Goal: Task Accomplishment & Management: Complete application form

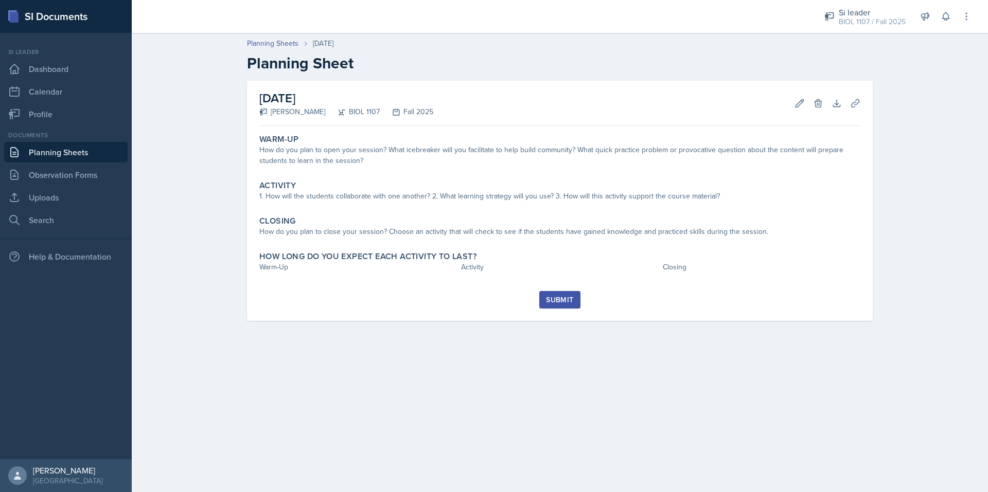
click at [88, 149] on link "Planning Sheets" at bounding box center [65, 152] width 123 height 21
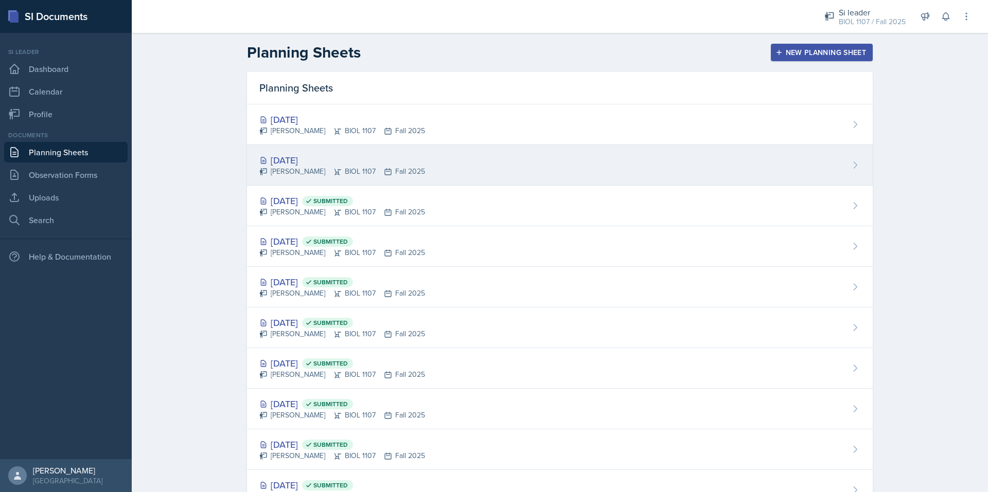
click at [312, 167] on div "Simas Simokaitis BIOL 1107 Fall 2025" at bounding box center [342, 171] width 166 height 11
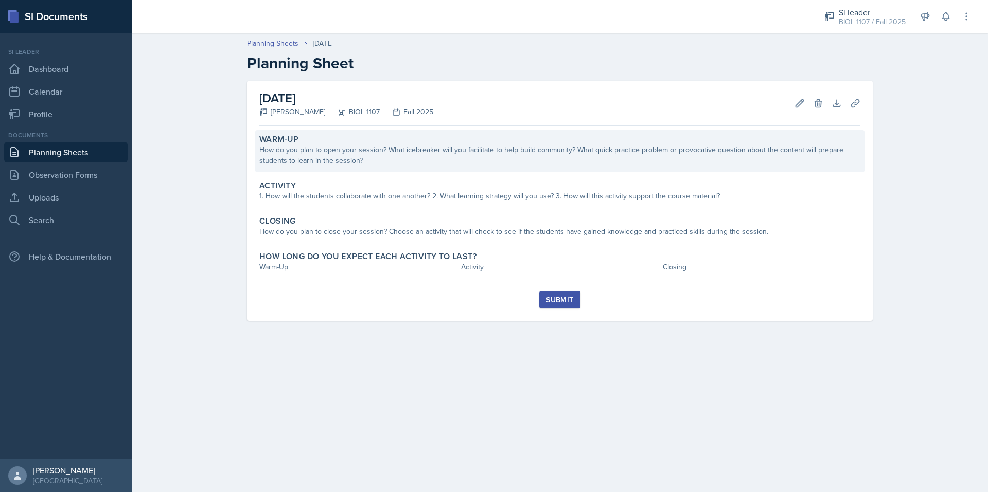
click at [363, 171] on div "Warm-Up How do you plan to open your session? What icebreaker will you facilita…" at bounding box center [559, 151] width 609 height 42
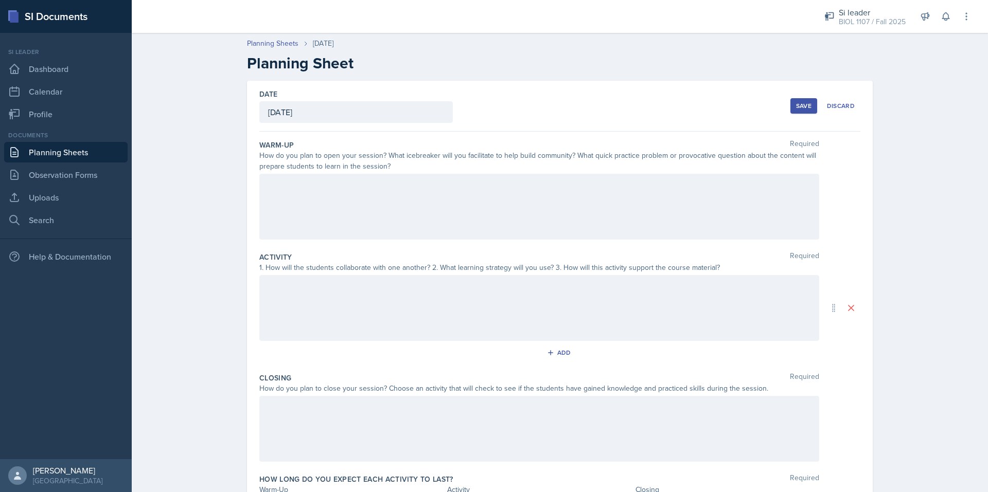
click at [331, 210] on div at bounding box center [539, 207] width 560 height 66
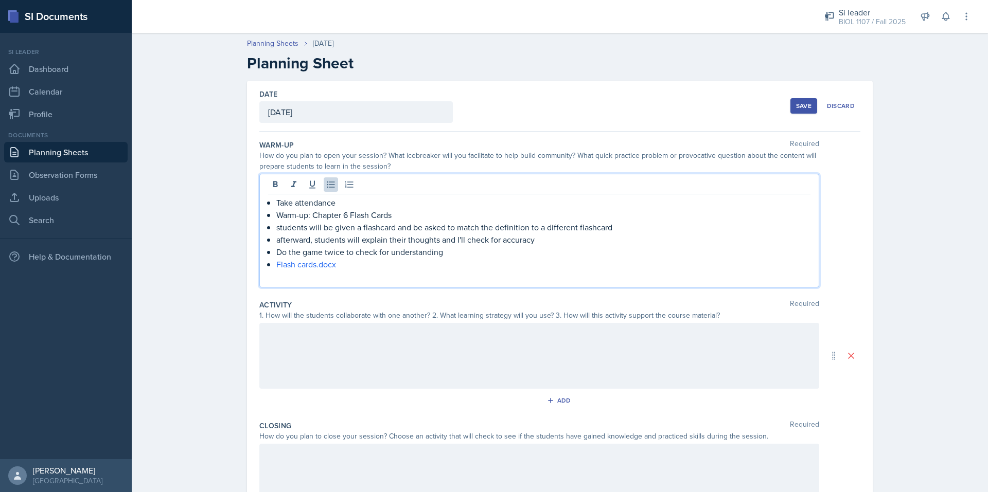
click at [296, 275] on p at bounding box center [539, 277] width 542 height 12
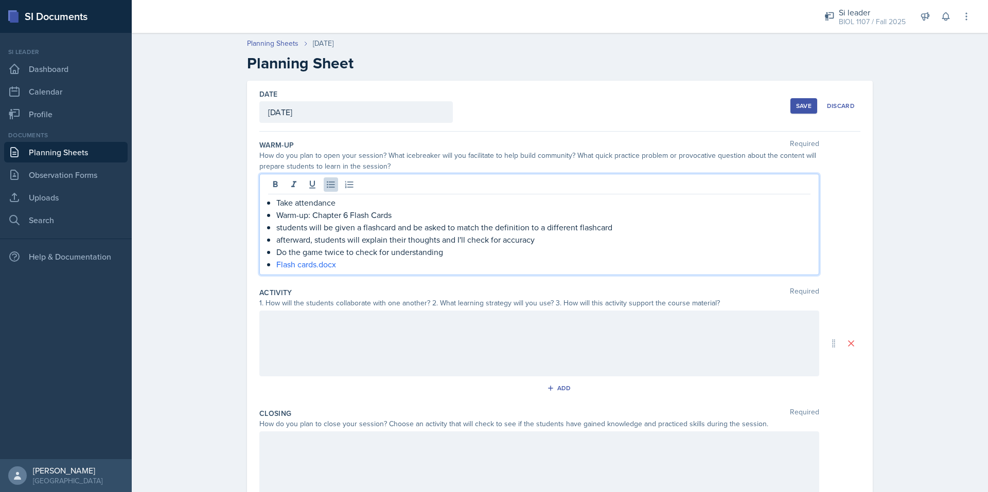
click at [345, 210] on p "Warm-up: Chapter 6 Flash Cards" at bounding box center [543, 215] width 534 height 12
click at [330, 329] on div at bounding box center [539, 344] width 560 height 66
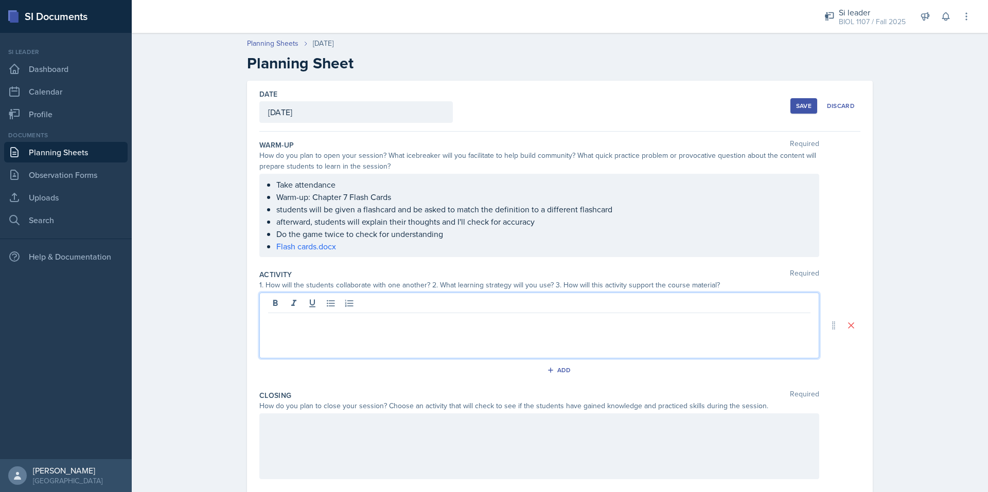
paste div
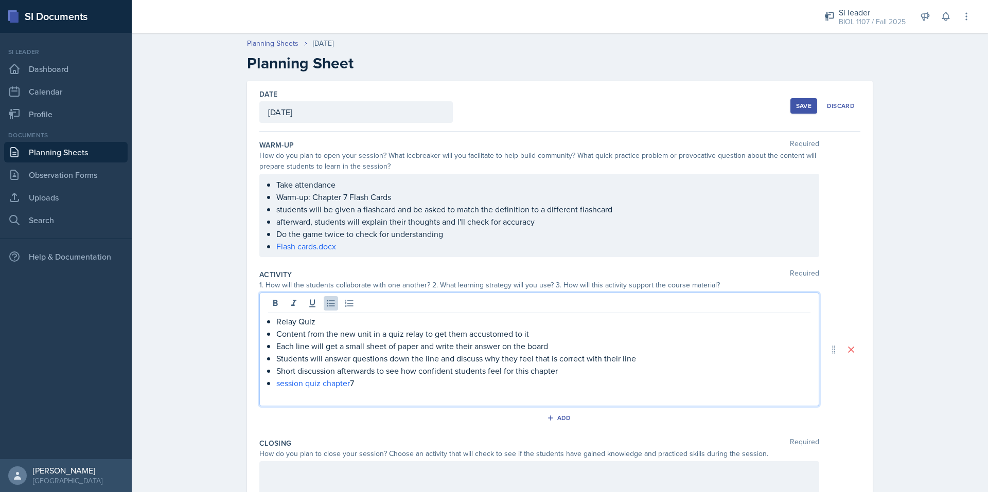
click at [312, 398] on p at bounding box center [539, 395] width 542 height 12
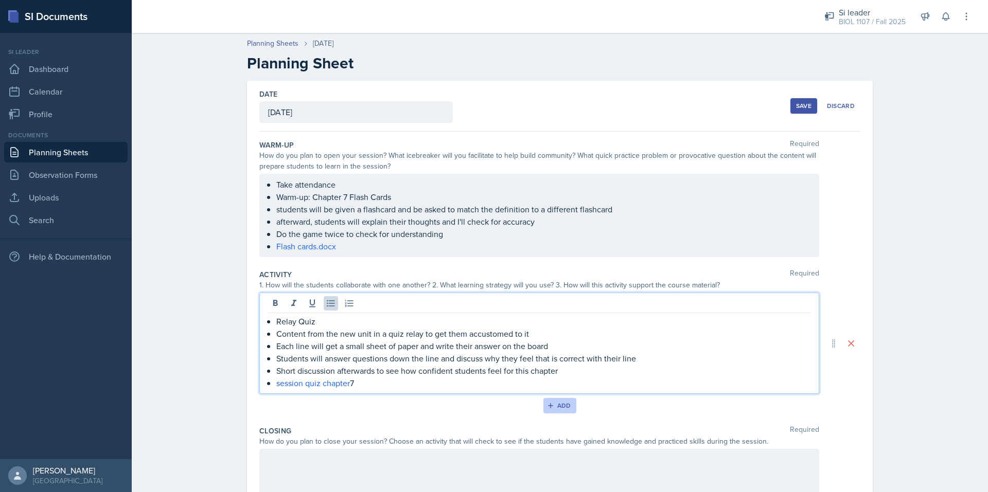
click at [547, 406] on icon "button" at bounding box center [550, 405] width 7 height 7
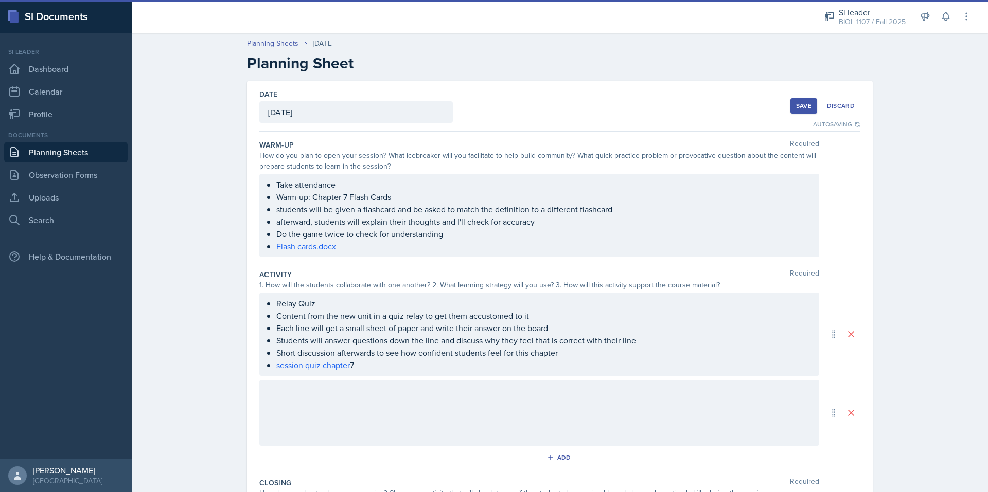
click at [311, 384] on div at bounding box center [539, 413] width 560 height 66
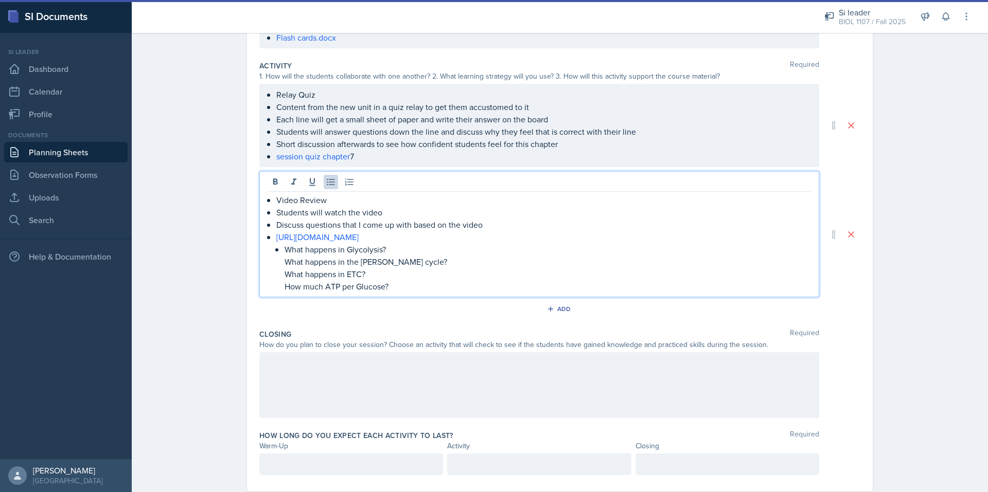
scroll to position [211, 0]
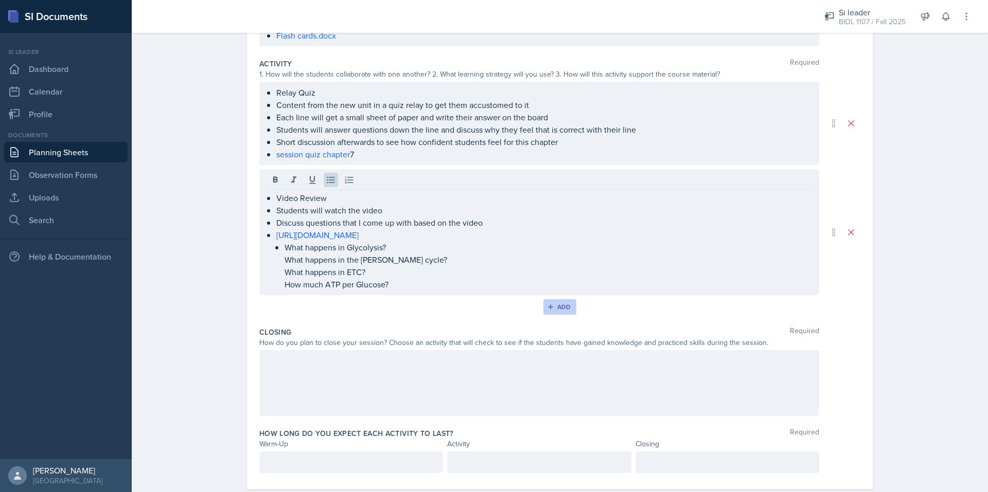
click at [557, 311] on button "Add" at bounding box center [559, 306] width 33 height 15
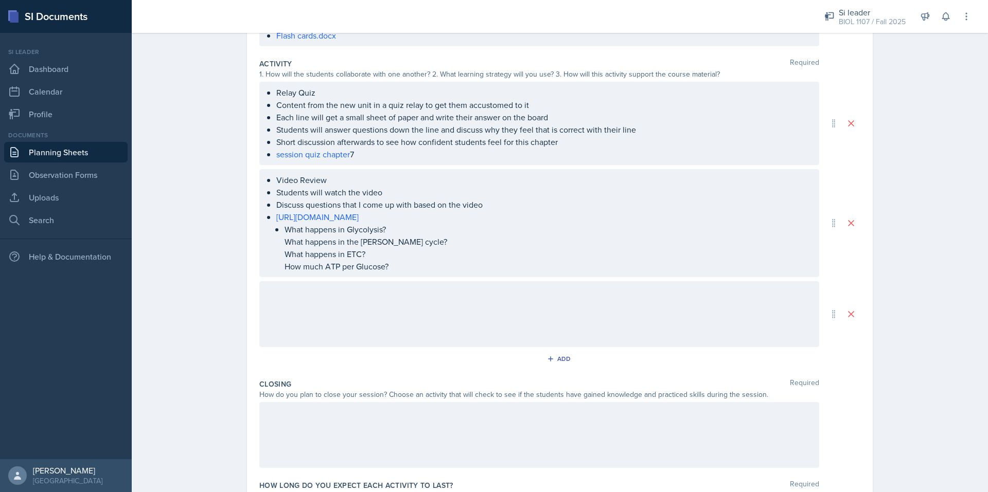
click at [402, 306] on div at bounding box center [539, 314] width 560 height 66
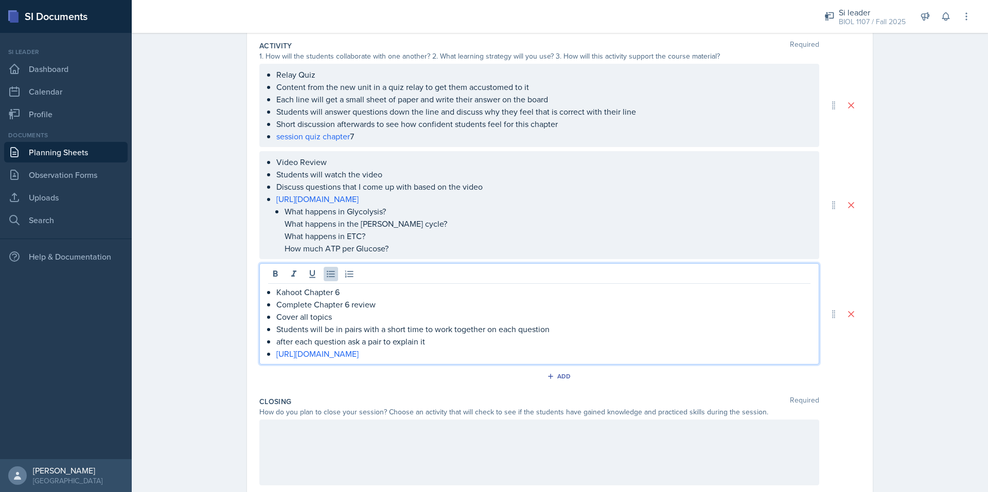
click at [319, 442] on div at bounding box center [539, 453] width 560 height 66
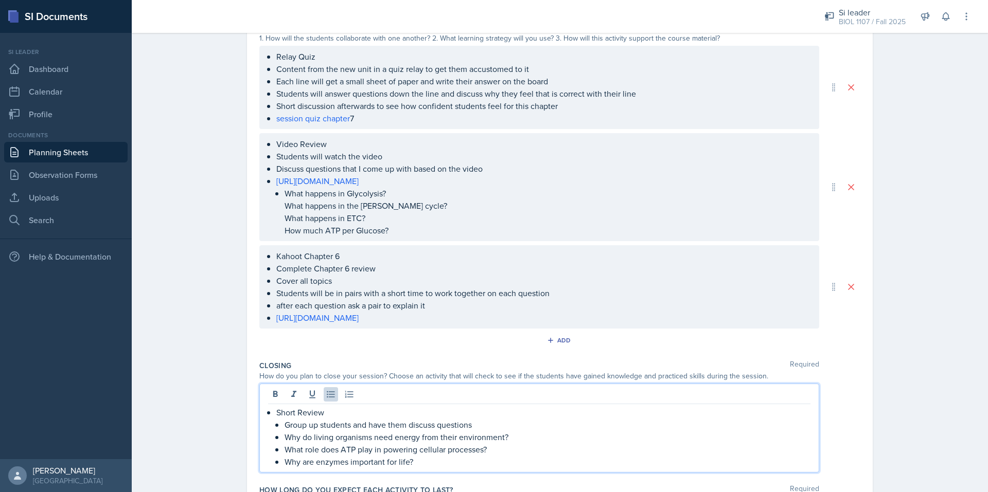
scroll to position [326, 0]
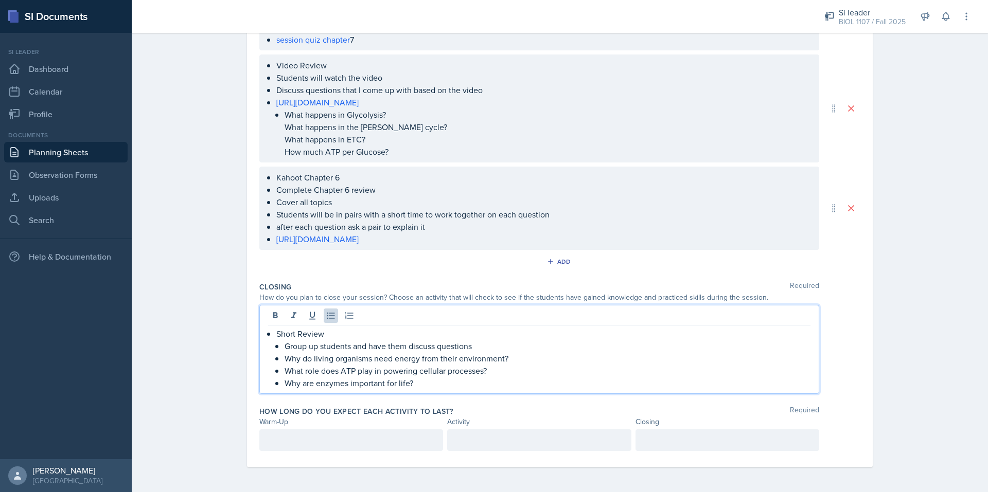
click at [321, 442] on div at bounding box center [351, 441] width 184 height 22
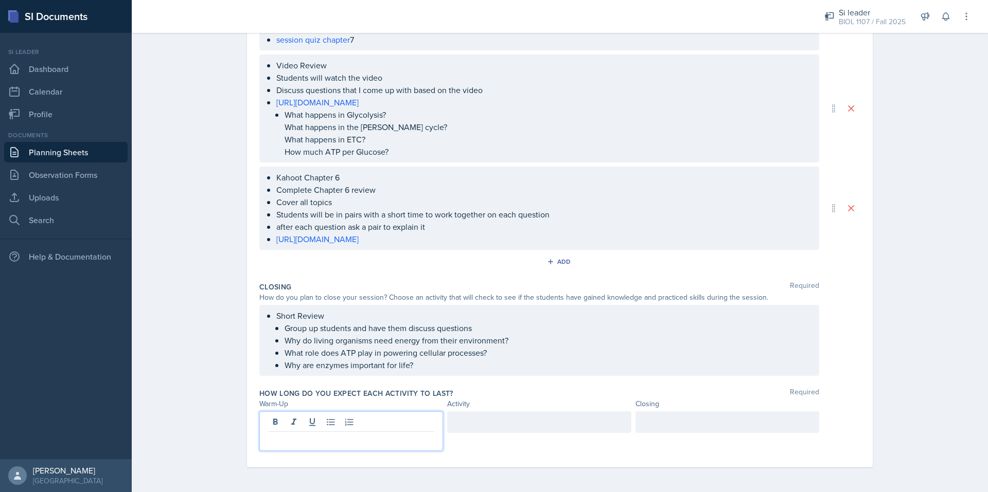
scroll to position [308, 0]
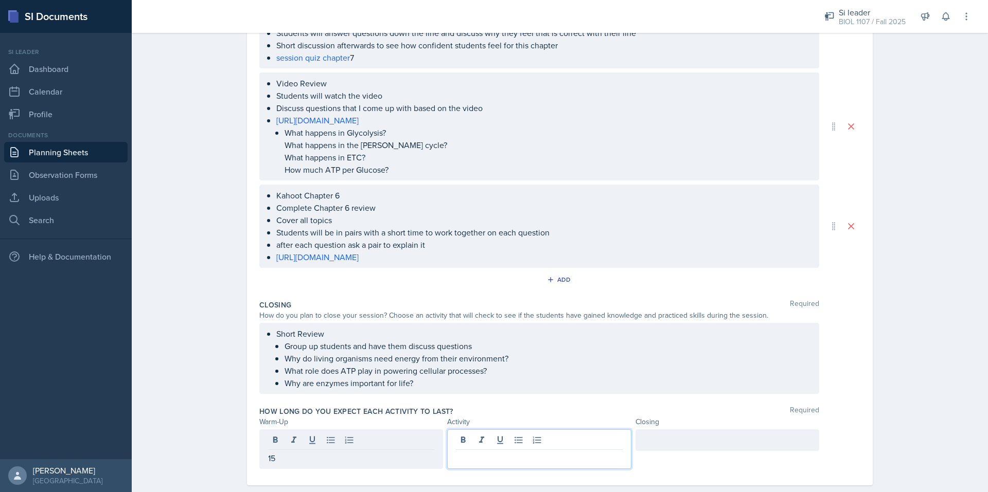
click at [465, 444] on div at bounding box center [539, 450] width 184 height 40
click at [698, 445] on div at bounding box center [727, 441] width 184 height 22
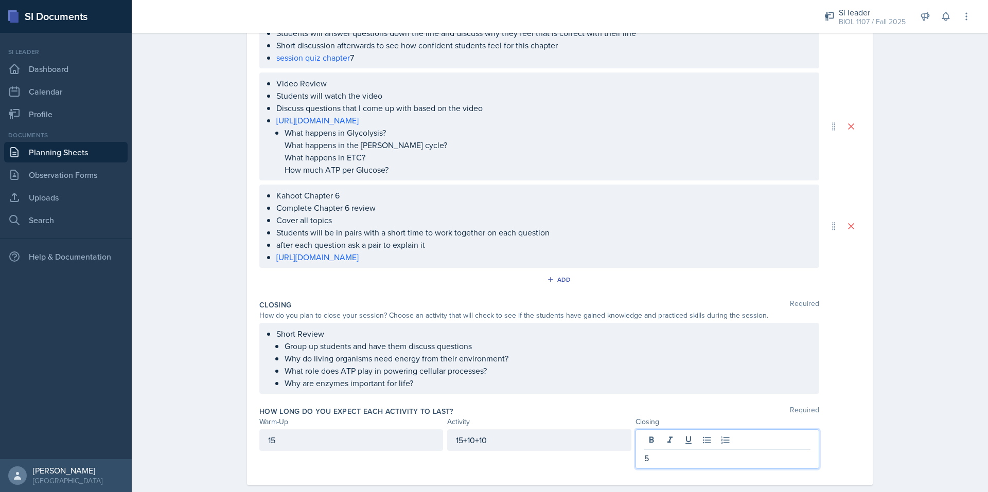
click at [939, 229] on div "Planning Sheets Sep 30th, 2025 Planning Sheet Date September 30th, 2025 Septemb…" at bounding box center [560, 115] width 856 height 790
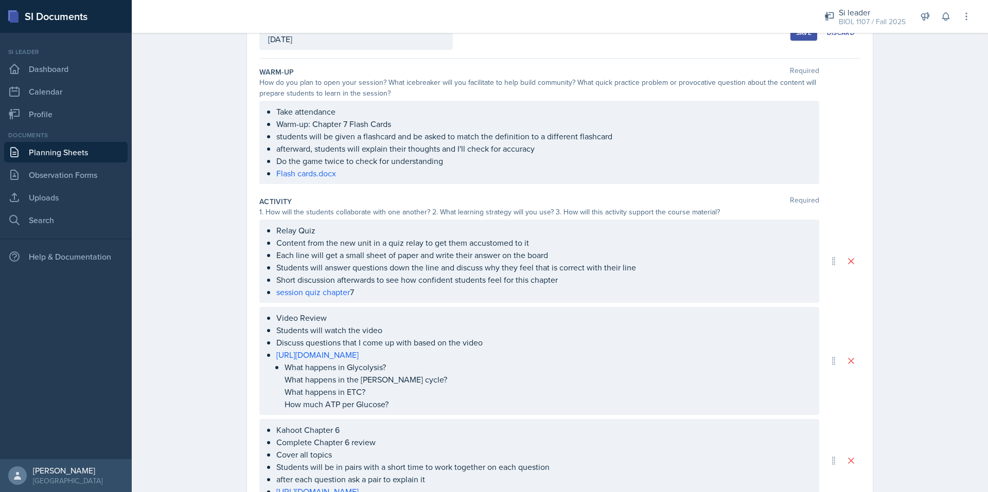
scroll to position [0, 0]
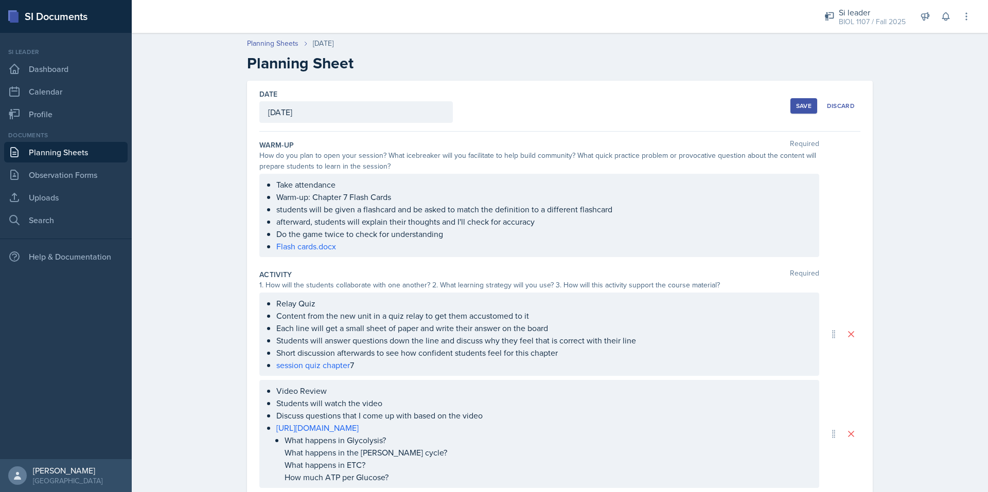
click at [796, 108] on div "Save" at bounding box center [803, 106] width 15 height 8
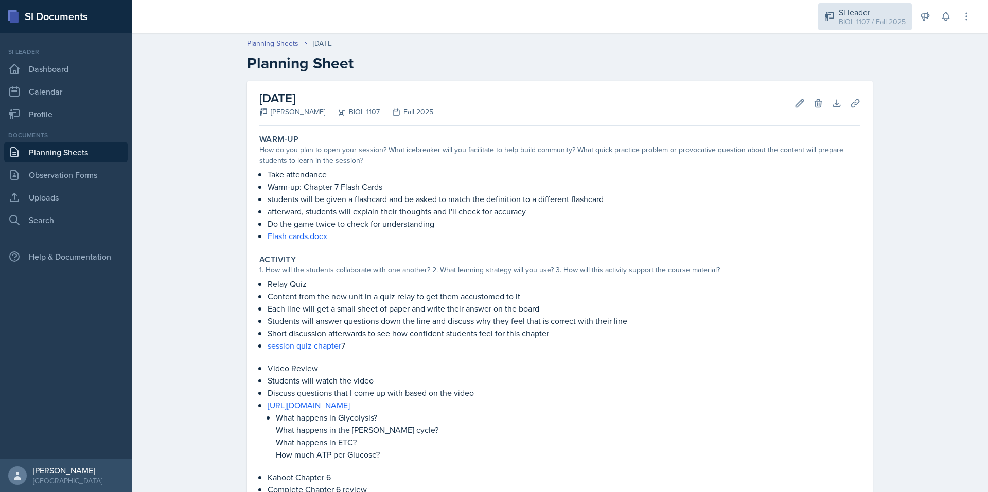
click at [866, 15] on div "Si leader" at bounding box center [872, 12] width 67 height 12
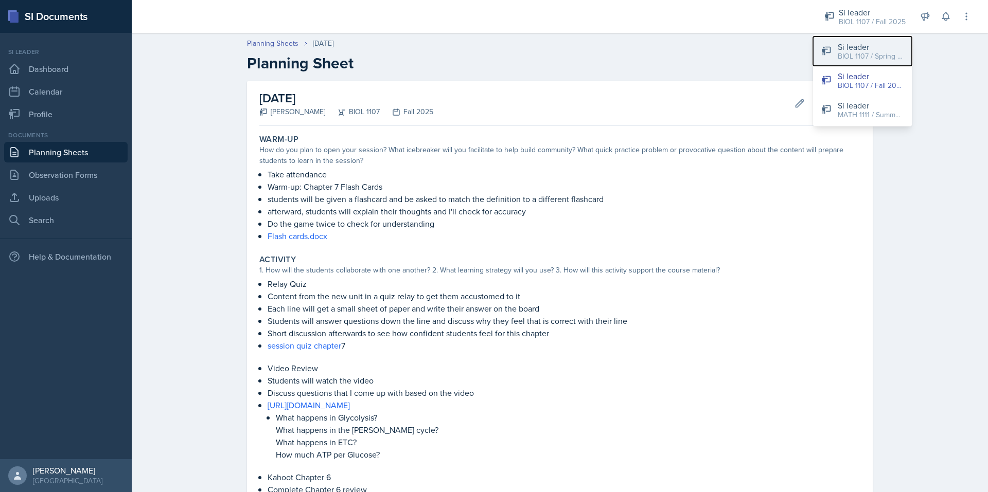
click at [860, 50] on div "Si leader" at bounding box center [871, 47] width 66 height 12
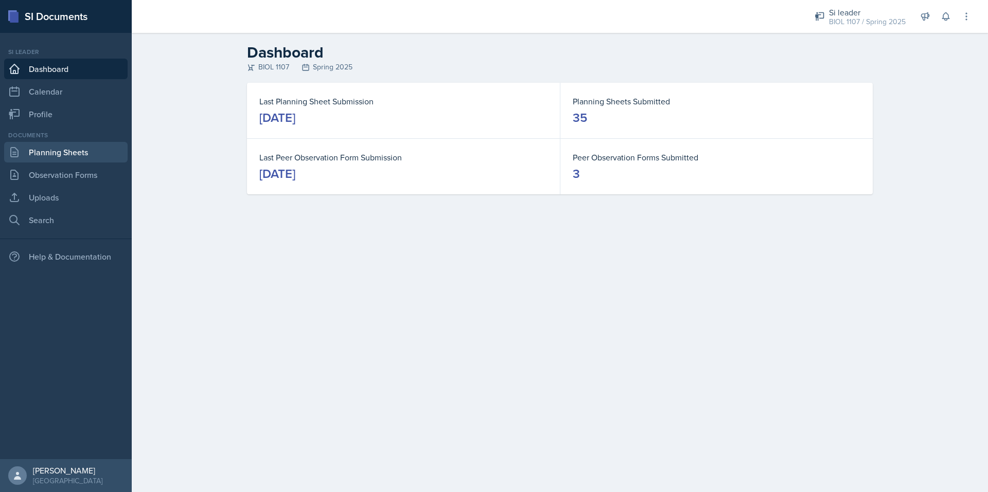
click at [96, 155] on link "Planning Sheets" at bounding box center [65, 152] width 123 height 21
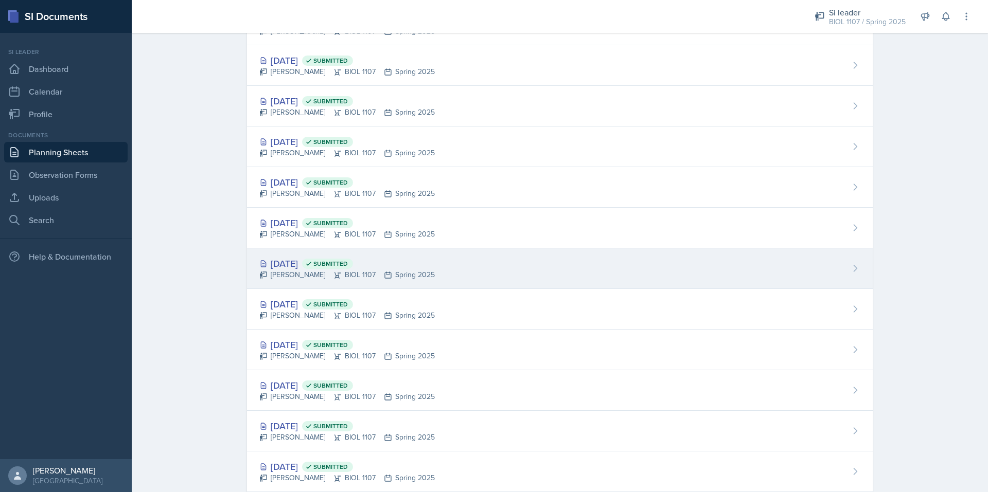
scroll to position [647, 0]
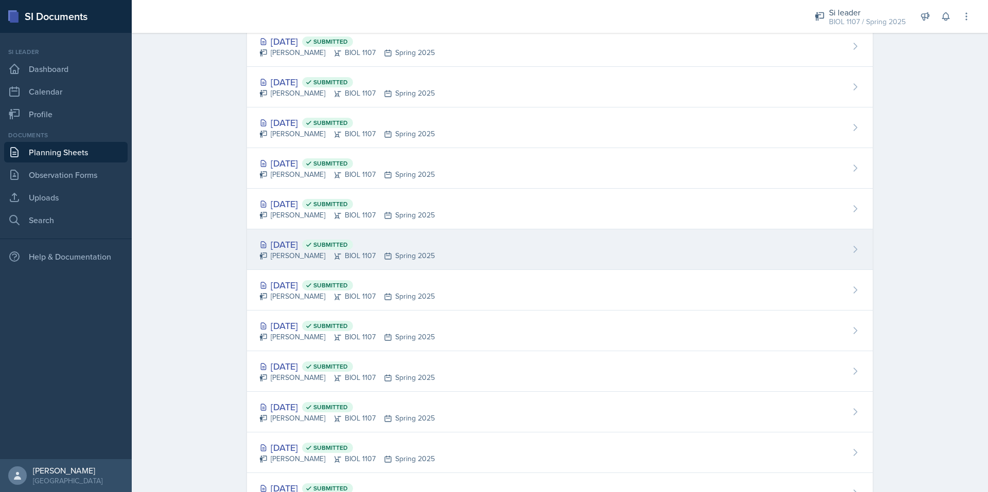
click at [305, 242] on div "Feb 26th, 2025 Submitted" at bounding box center [346, 245] width 175 height 14
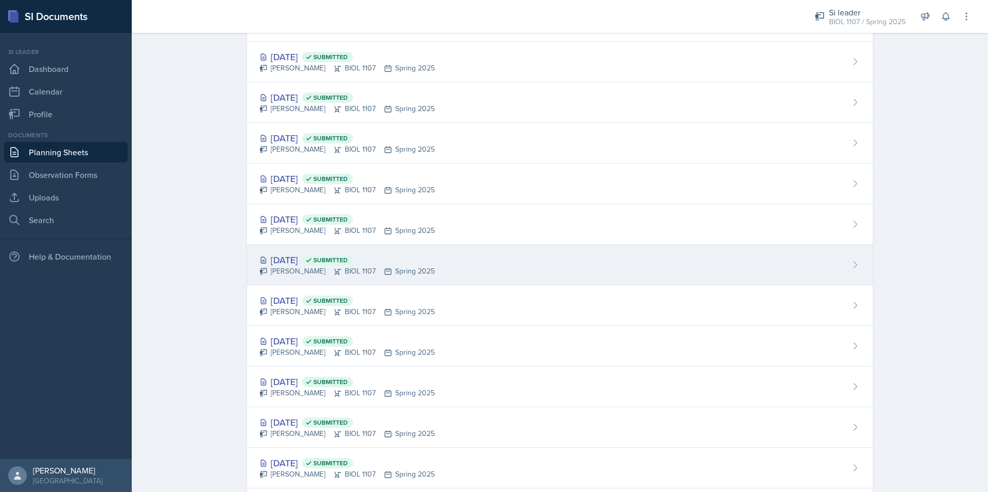
scroll to position [632, 0]
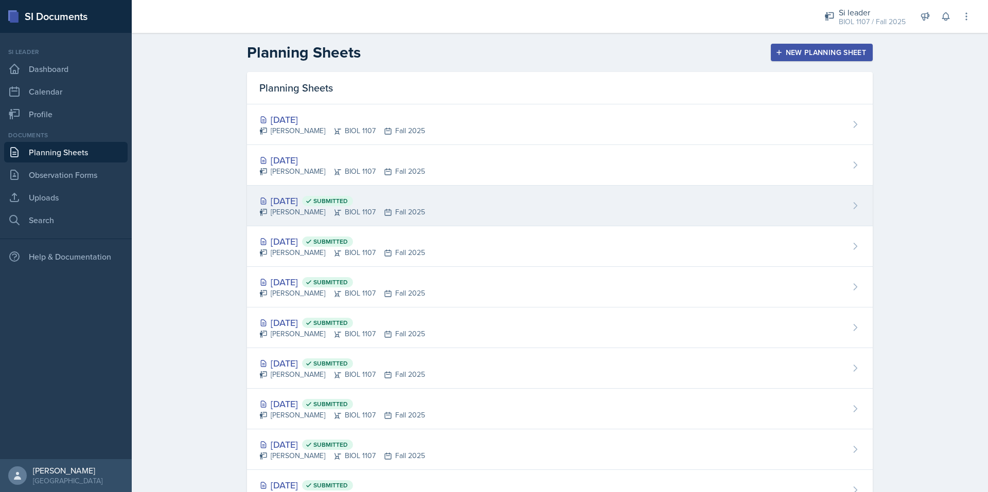
click at [299, 201] on div "[DATE] Submitted" at bounding box center [342, 201] width 166 height 14
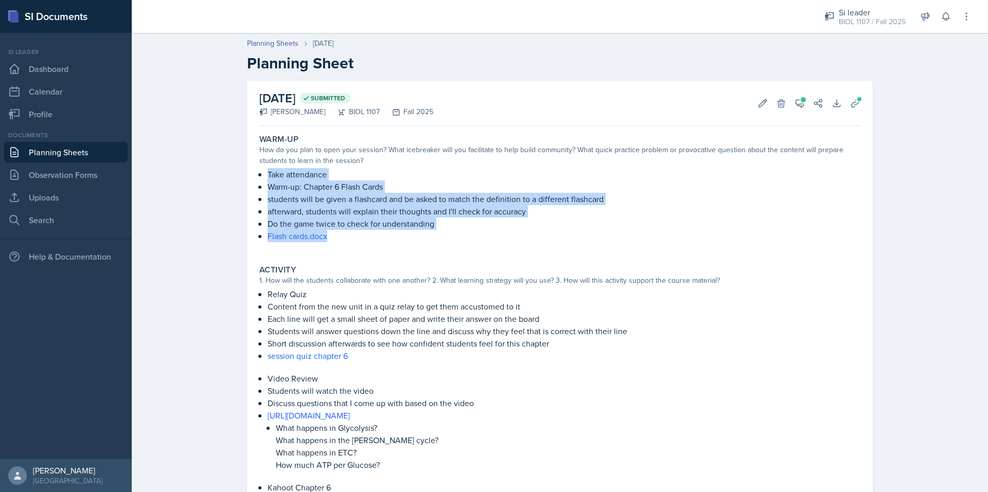
drag, startPoint x: 345, startPoint y: 237, endPoint x: 259, endPoint y: 174, distance: 106.4
click at [259, 174] on div "Take attendance Warm-up: Chapter 6 Flash Cards students will be given a flashca…" at bounding box center [559, 210] width 601 height 84
copy div "Take attendance Warm-up: Chapter 6 Flash Cards students will be given a flashca…"
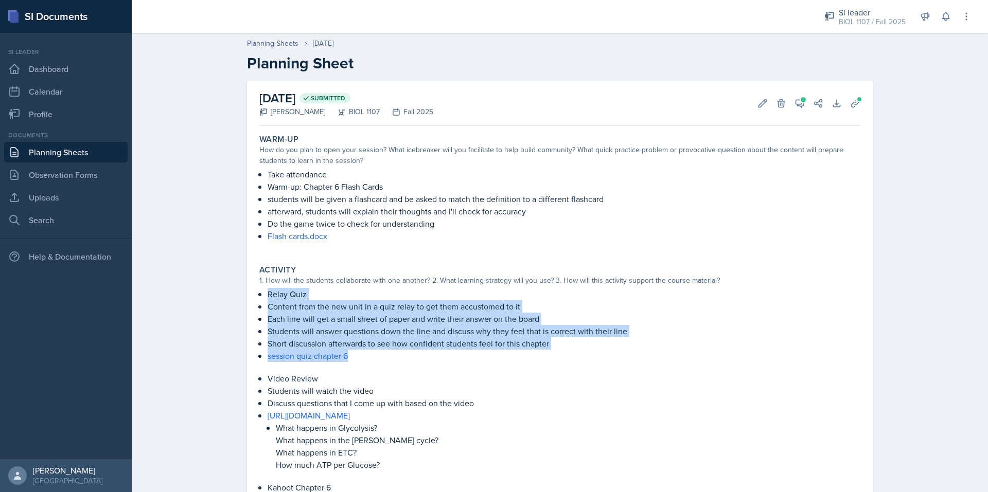
drag, startPoint x: 351, startPoint y: 357, endPoint x: 259, endPoint y: 298, distance: 108.7
click at [259, 298] on div "Relay Quiz Content from the new unit in a quiz relay to get them accustomed to …" at bounding box center [559, 325] width 601 height 74
copy ul "Relay Quiz Content from the new unit in a quiz relay to get them accustomed to …"
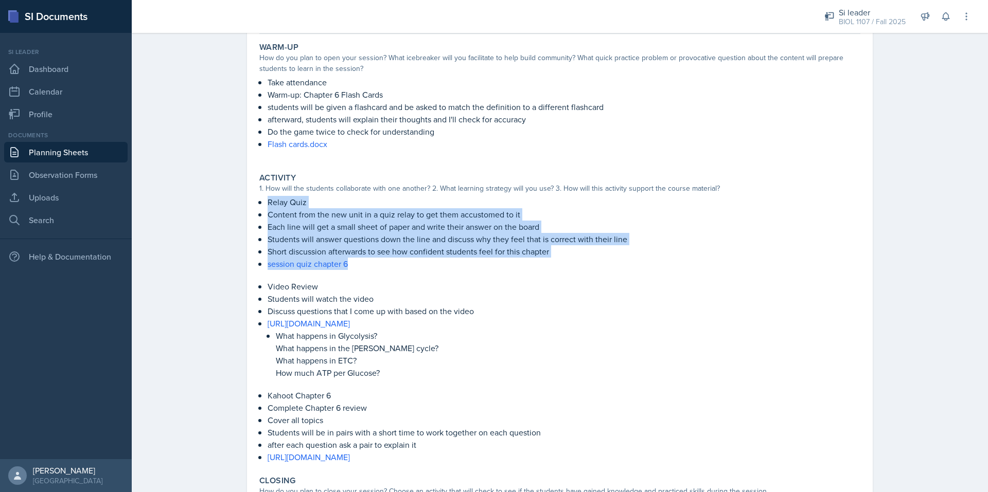
scroll to position [104, 0]
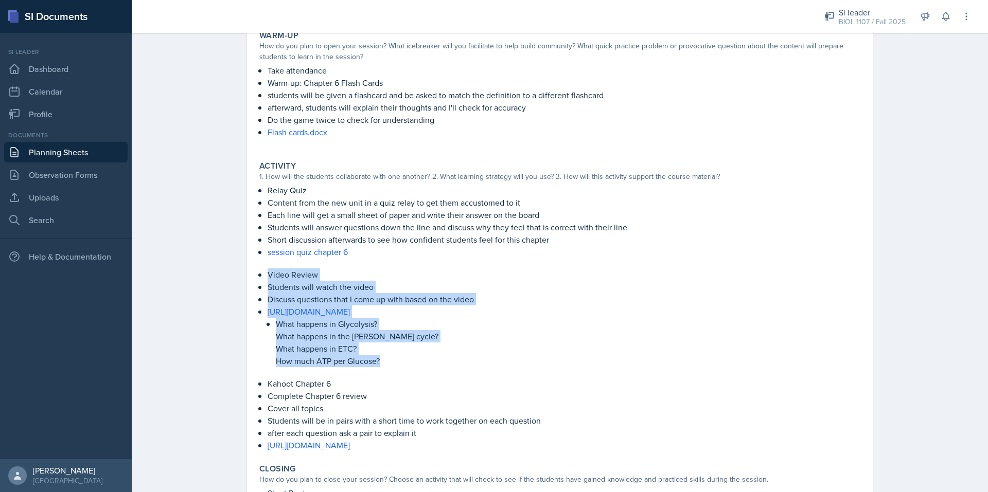
drag, startPoint x: 386, startPoint y: 363, endPoint x: 250, endPoint y: 271, distance: 164.9
click at [250, 271] on div "[DATE] Submitted [PERSON_NAME] BIOL 1107 Fall 2025 Edit Delete View Comments Co…" at bounding box center [560, 295] width 626 height 636
copy ul "Video Review Students will watch the video Discuss questions that I come up wit…"
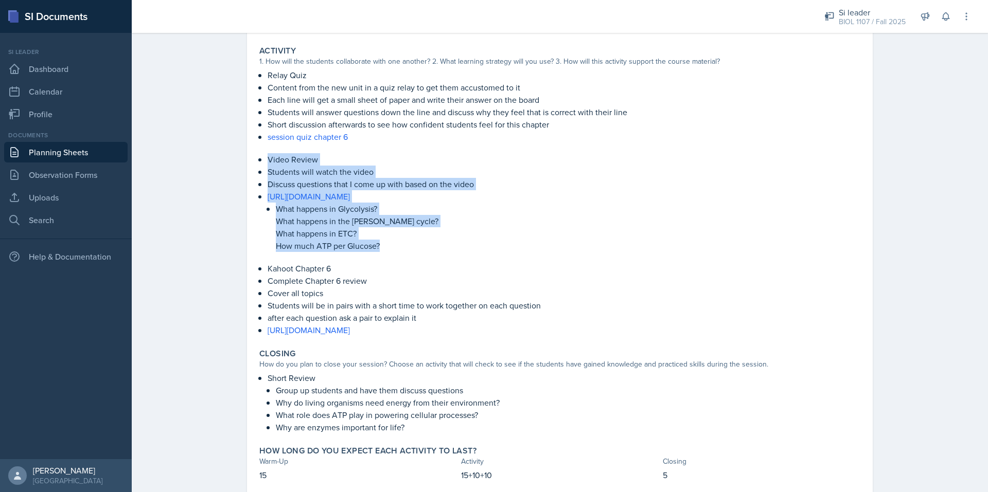
scroll to position [250, 0]
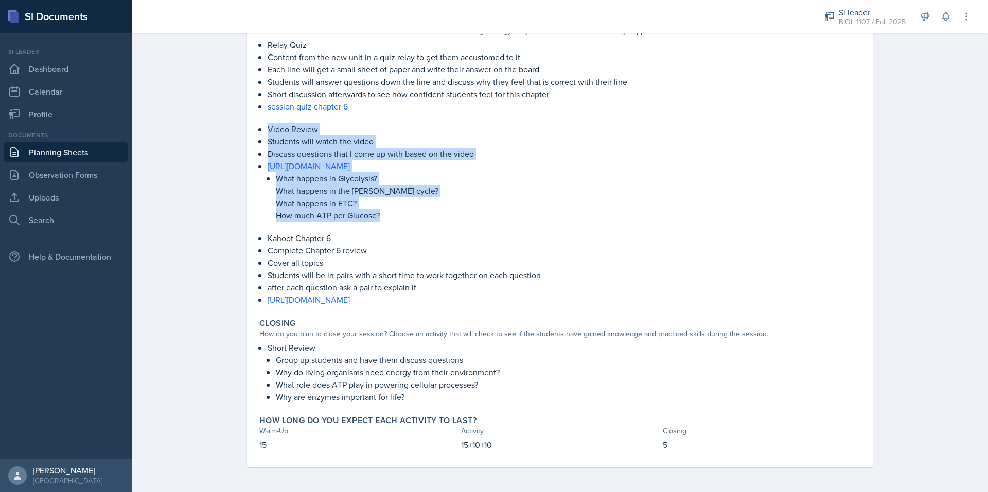
drag, startPoint x: 567, startPoint y: 298, endPoint x: 251, endPoint y: 239, distance: 322.5
click at [251, 239] on div "[DATE] Submitted [PERSON_NAME] BIOL 1107 Fall 2025 Edit Delete View Comments Co…" at bounding box center [560, 149] width 626 height 636
copy ul "Kahoot Chapter 6 Complete Chapter 6 review Cover all topics Students will be in…"
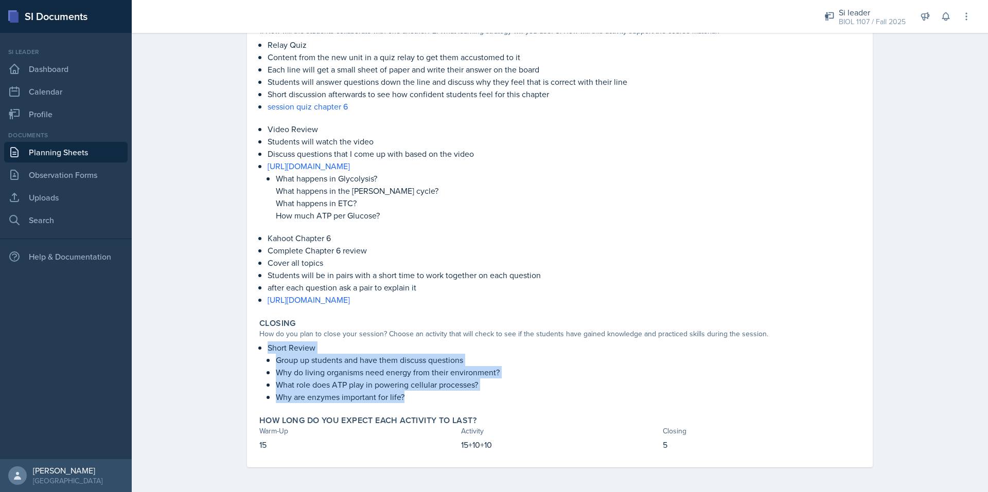
drag, startPoint x: 416, startPoint y: 397, endPoint x: 259, endPoint y: 347, distance: 164.7
click at [259, 347] on div "Short Review Group up students and have them discuss questions Why do living or…" at bounding box center [559, 373] width 601 height 62
copy li "Short Review Group up students and have them discuss questions Why do living or…"
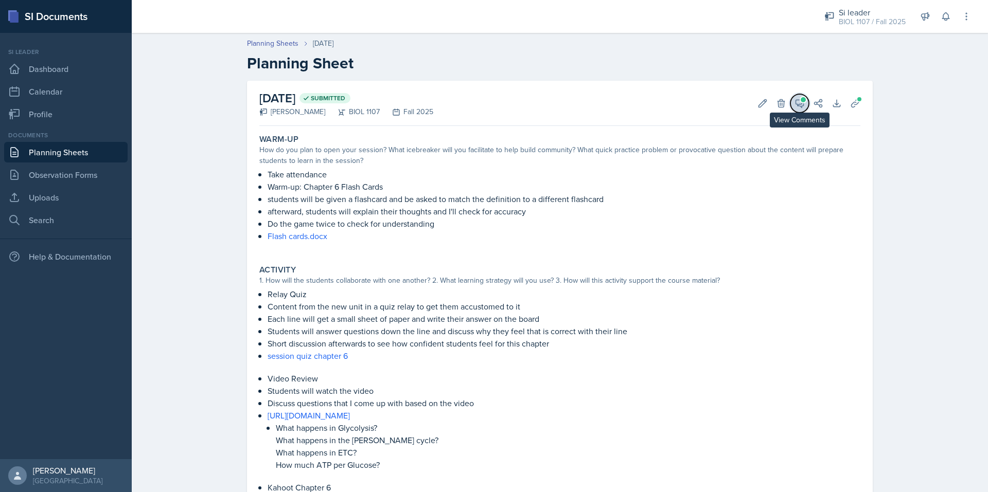
click at [802, 107] on button "View Comments" at bounding box center [799, 103] width 19 height 19
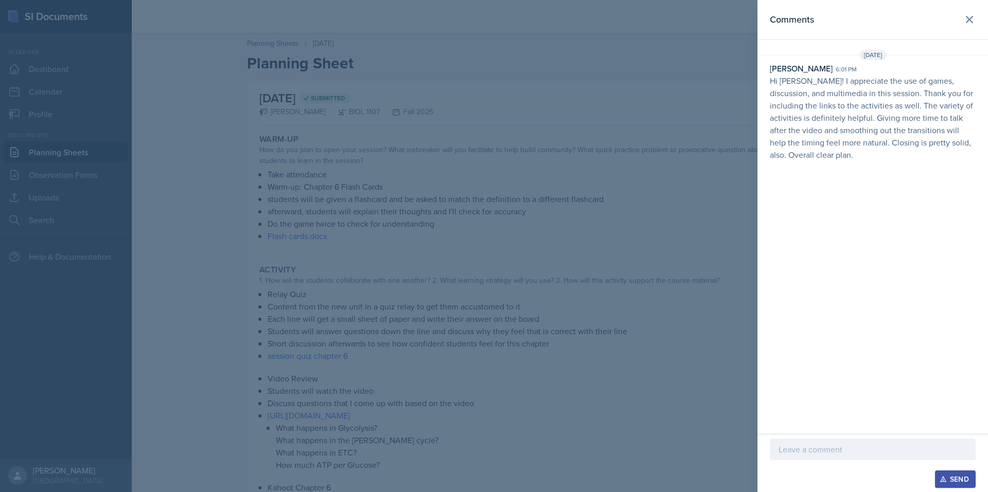
click at [669, 63] on div at bounding box center [494, 246] width 988 height 492
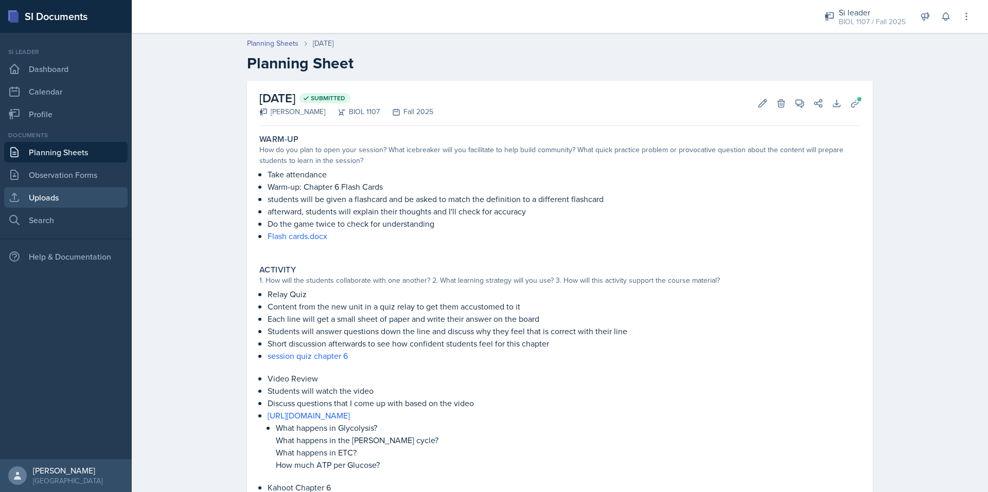
click at [57, 204] on link "Uploads" at bounding box center [65, 197] width 123 height 21
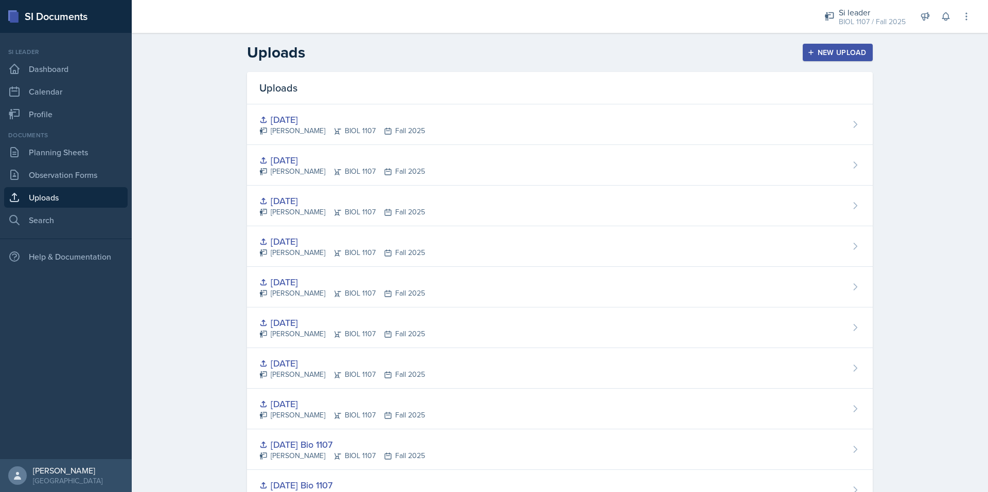
click at [824, 46] on button "New Upload" at bounding box center [838, 52] width 70 height 17
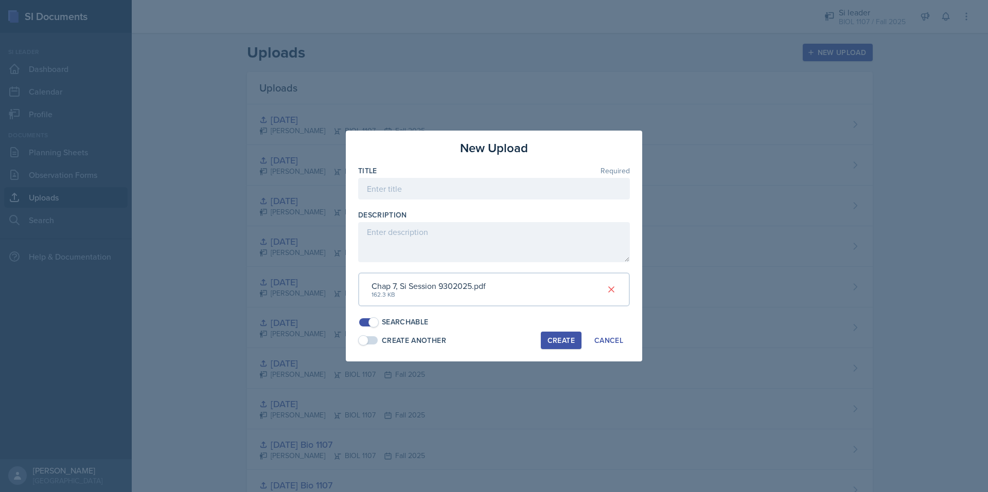
click at [422, 177] on div "Title Required" at bounding box center [494, 188] width 272 height 44
click at [414, 187] on input at bounding box center [494, 189] width 272 height 22
type input "[DATE]"
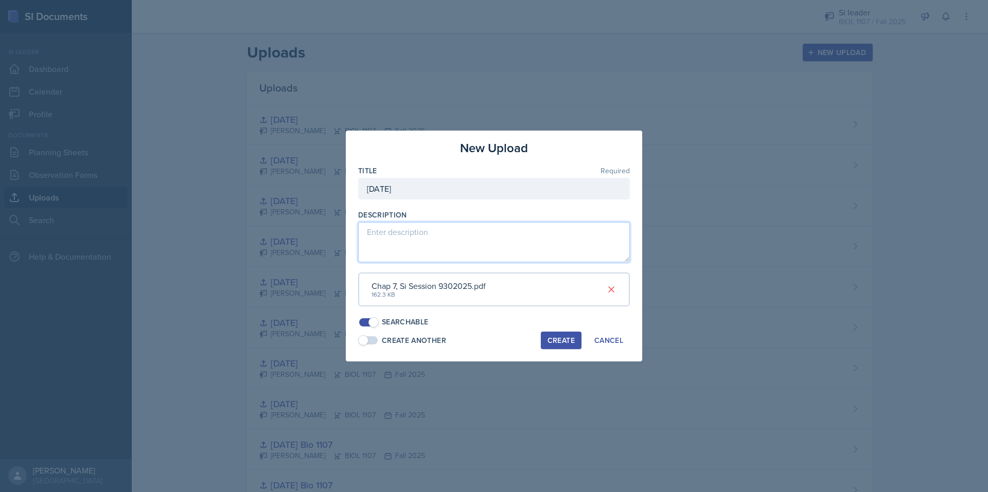
click at [397, 230] on textarea at bounding box center [494, 242] width 272 height 40
type textarea "Chap 7"
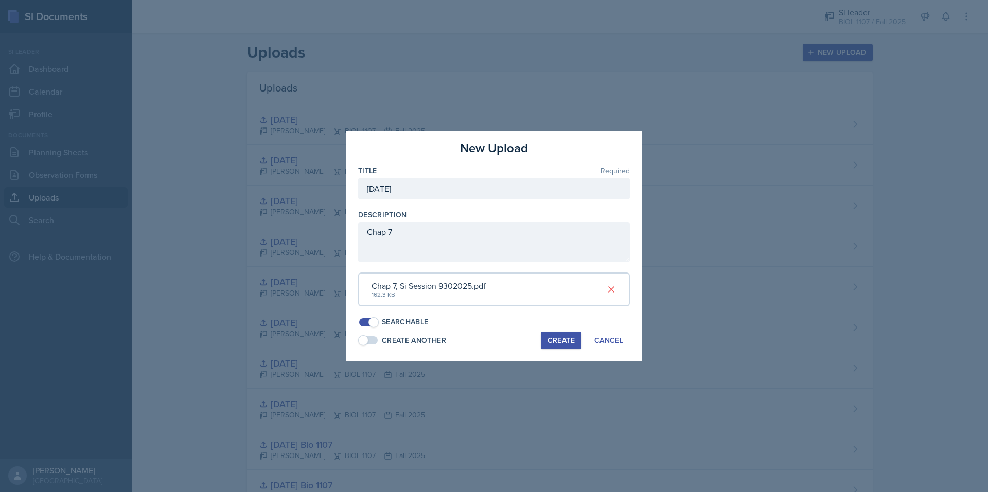
click at [555, 342] on div "Create" at bounding box center [560, 340] width 27 height 8
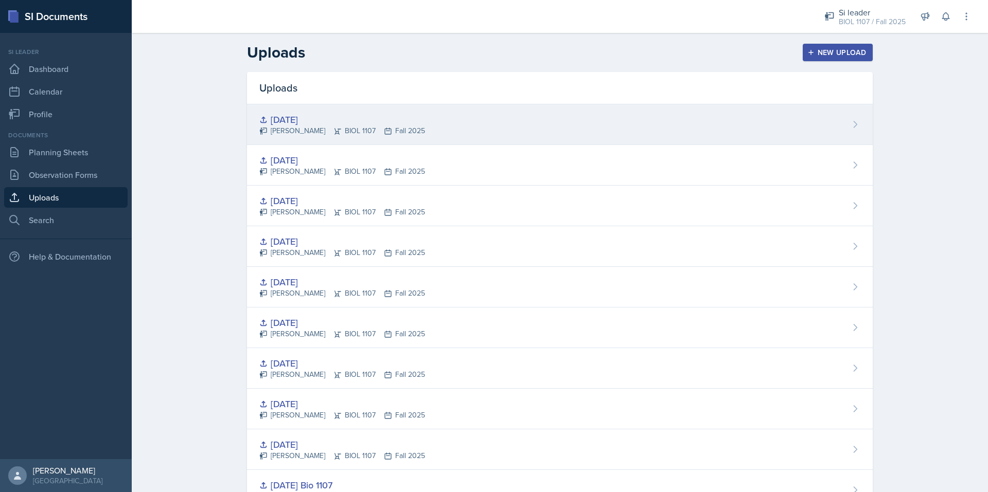
click at [353, 116] on div "[DATE]" at bounding box center [342, 120] width 166 height 14
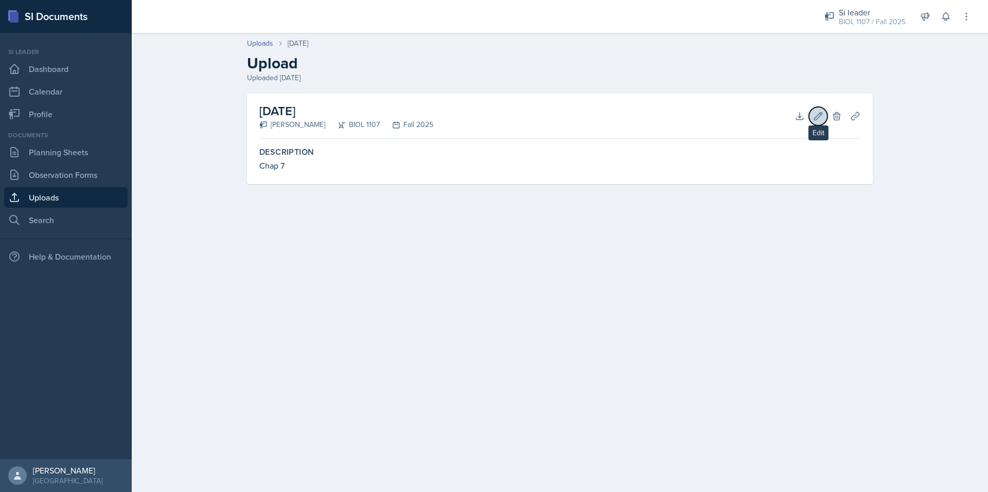
click at [816, 116] on icon at bounding box center [818, 116] width 8 height 8
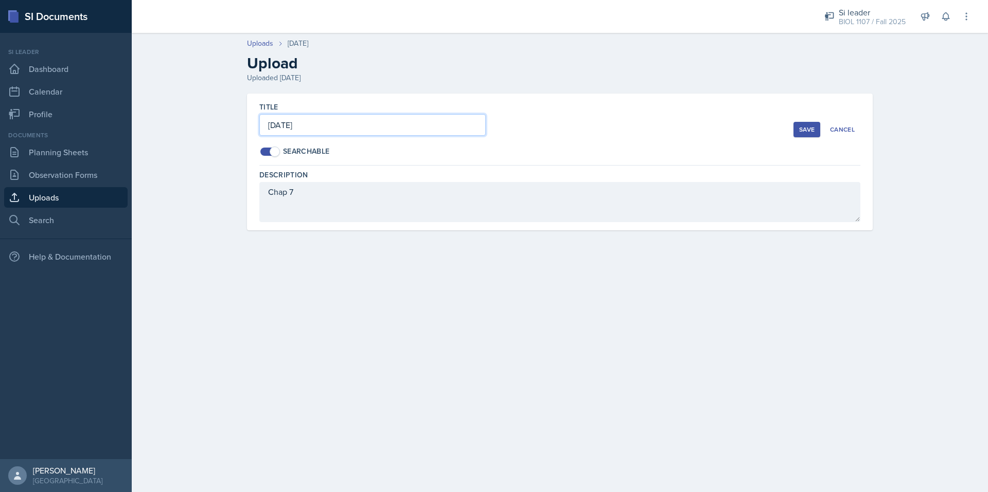
click at [277, 125] on input "[DATE]" at bounding box center [372, 125] width 226 height 22
type input "[DATE]"
click at [804, 126] on div "Save" at bounding box center [806, 130] width 15 height 8
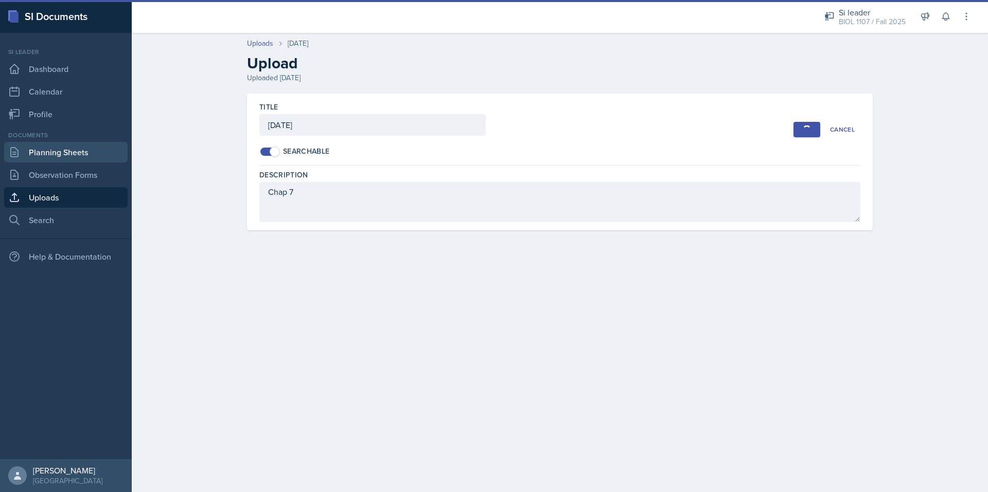
click at [31, 146] on link "Planning Sheets" at bounding box center [65, 152] width 123 height 21
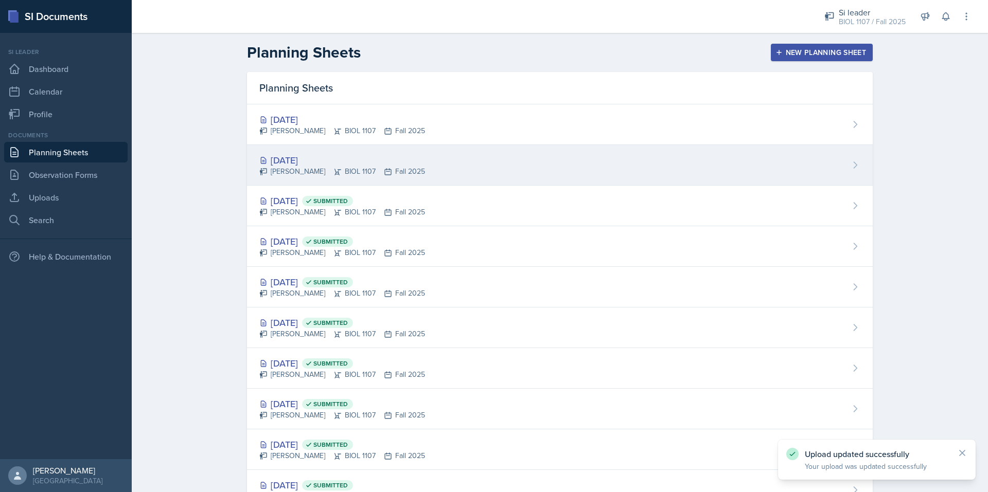
click at [403, 156] on div "[DATE]" at bounding box center [342, 160] width 166 height 14
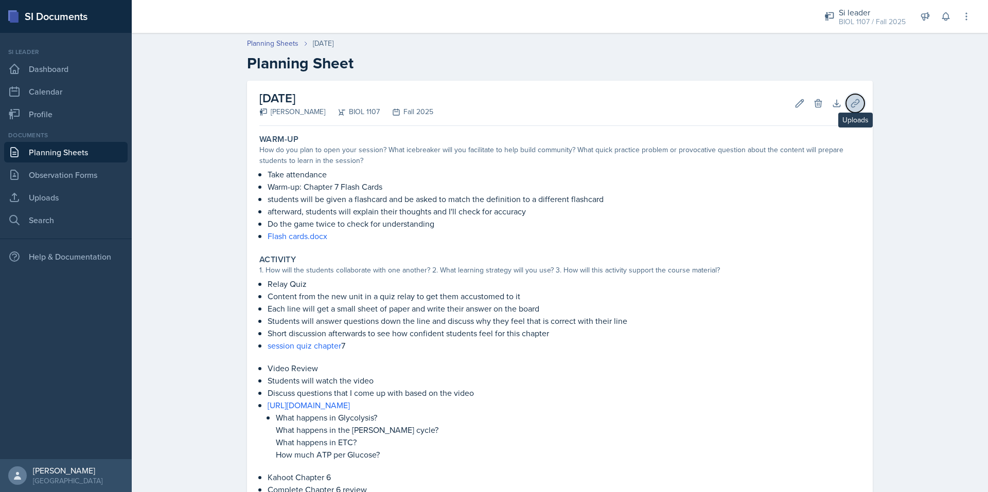
click at [850, 105] on icon at bounding box center [855, 103] width 10 height 10
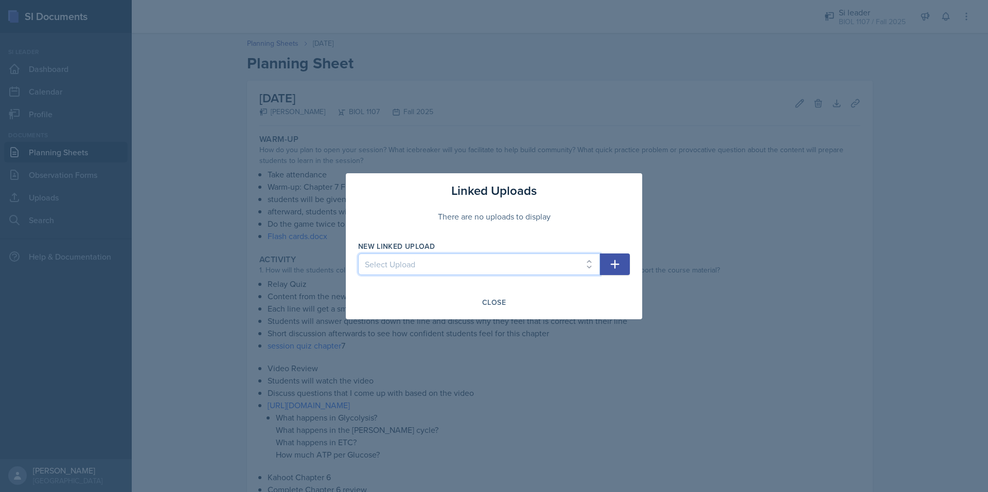
click at [464, 263] on select "Select Upload [DATE] Bio 1107 [DATE] Bio 1107 [DATE] [DATE] [DATE] [DATE] [DATE…" at bounding box center [479, 265] width 242 height 22
select select "f37ec0a5-311c-4de2-a5e8-8ada697dec42"
click at [358, 254] on select "Select Upload [DATE] Bio 1107 [DATE] Bio 1107 [DATE] [DATE] [DATE] [DATE] [DATE…" at bounding box center [479, 265] width 242 height 22
click at [616, 266] on icon "button" at bounding box center [615, 264] width 12 height 12
select select
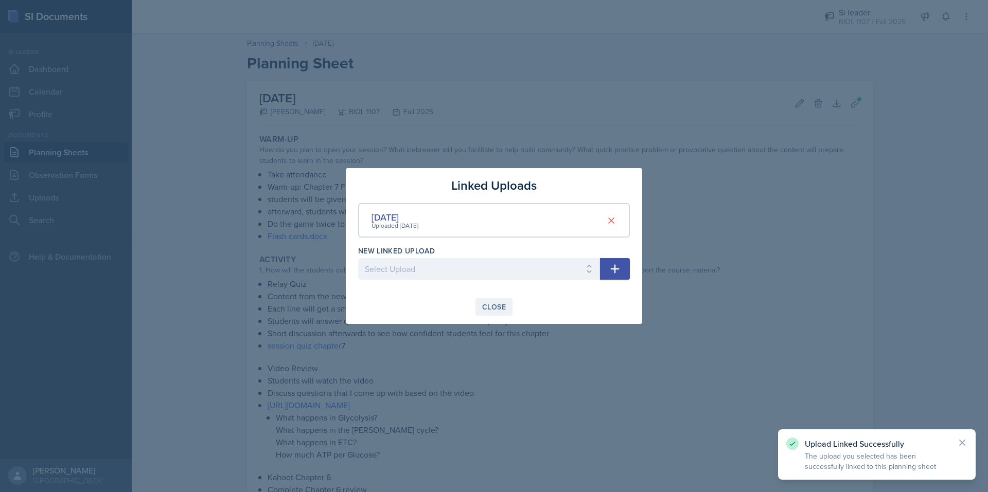
click at [498, 306] on div "Close" at bounding box center [494, 307] width 24 height 8
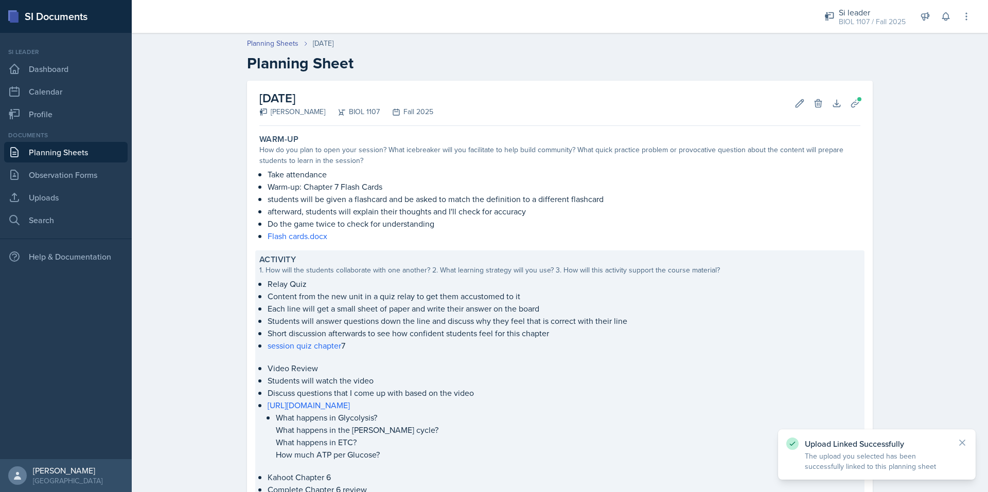
scroll to position [269, 0]
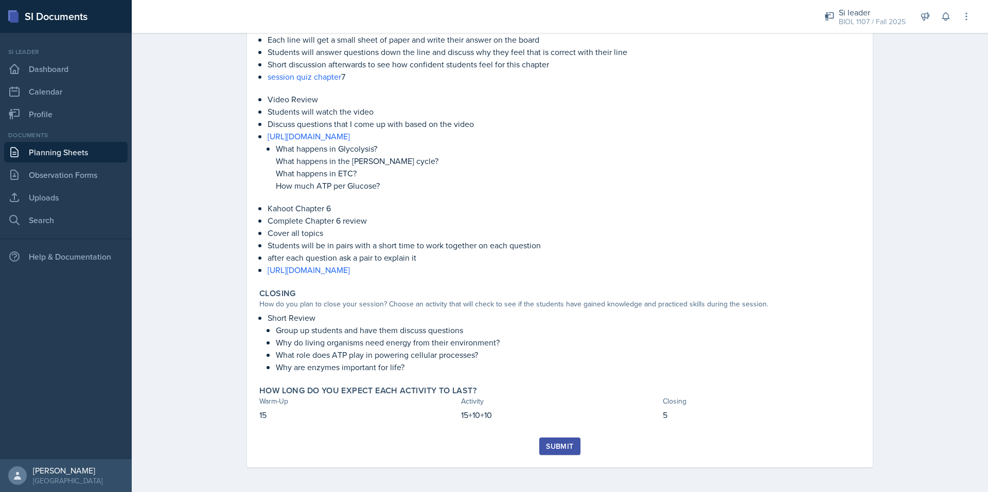
click at [565, 446] on div "Submit" at bounding box center [559, 446] width 27 height 8
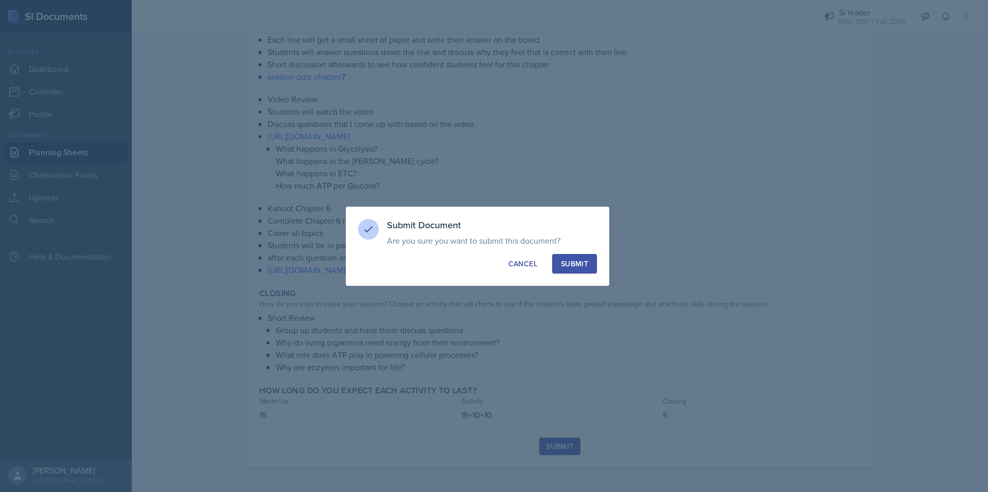
click at [575, 265] on div "Submit" at bounding box center [574, 264] width 27 height 10
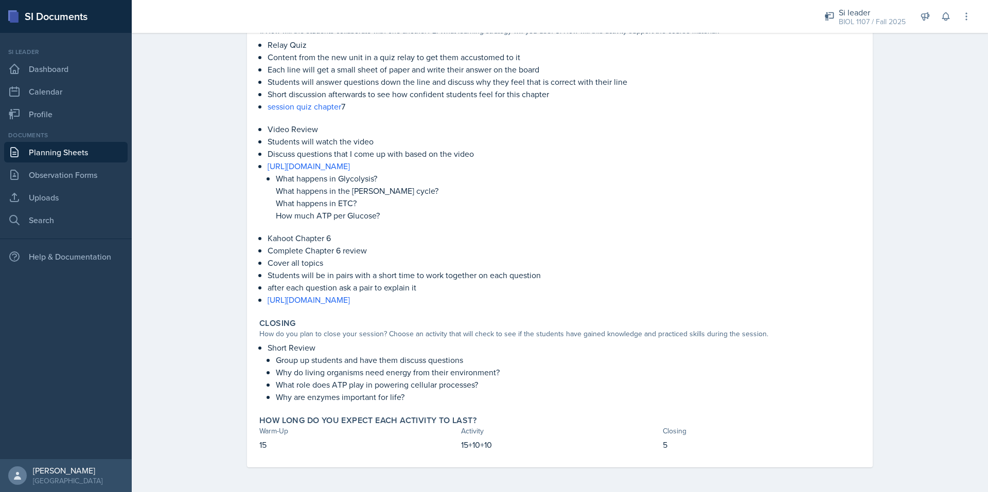
scroll to position [0, 0]
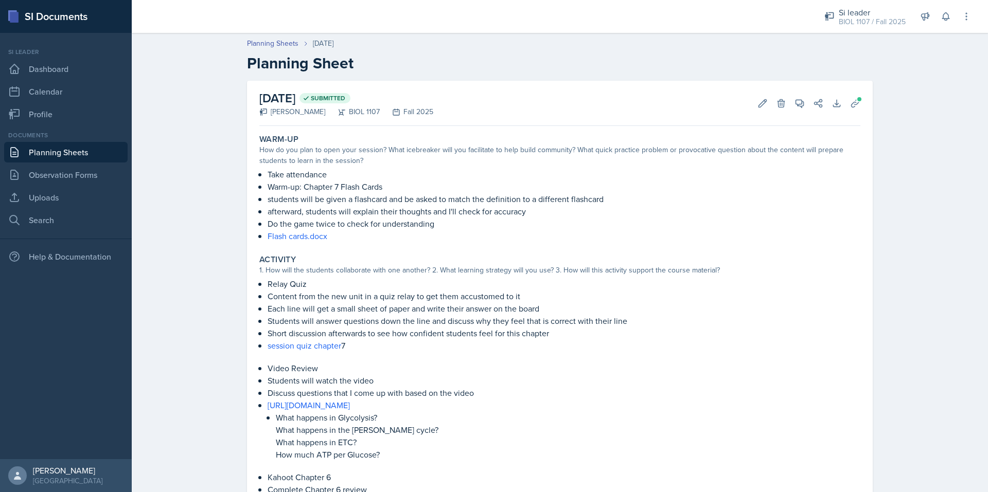
click at [91, 151] on link "Planning Sheets" at bounding box center [65, 152] width 123 height 21
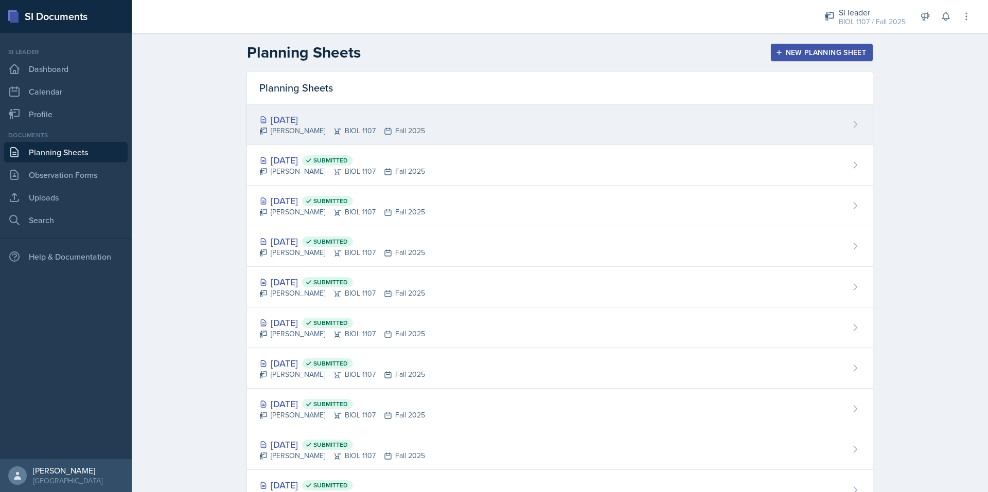
click at [303, 120] on div "[DATE]" at bounding box center [342, 120] width 166 height 14
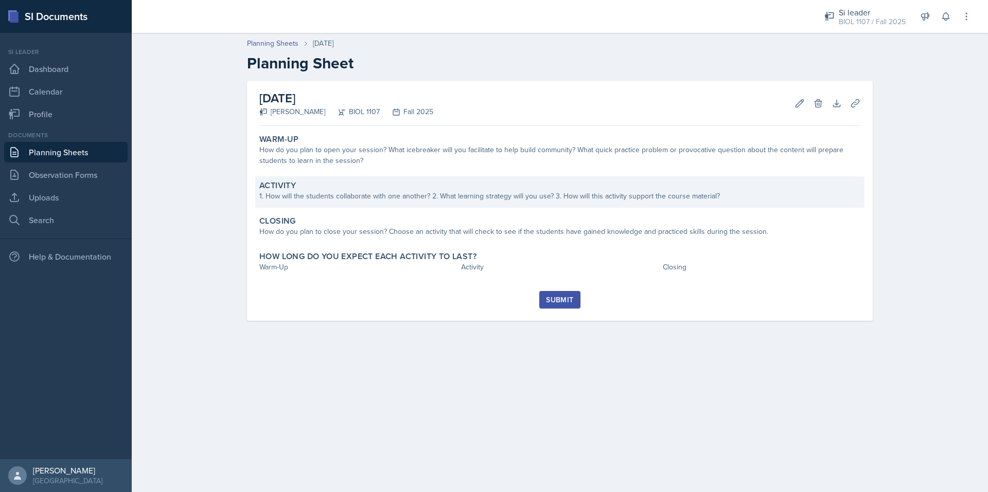
click at [338, 192] on div "1. How will the students collaborate with one another? 2. What learning strateg…" at bounding box center [559, 196] width 601 height 11
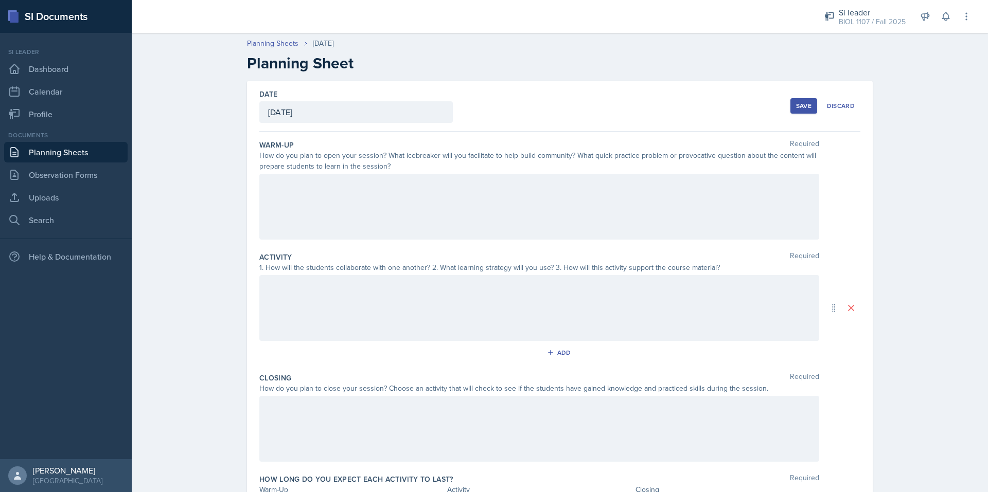
click at [328, 280] on div at bounding box center [539, 308] width 560 height 66
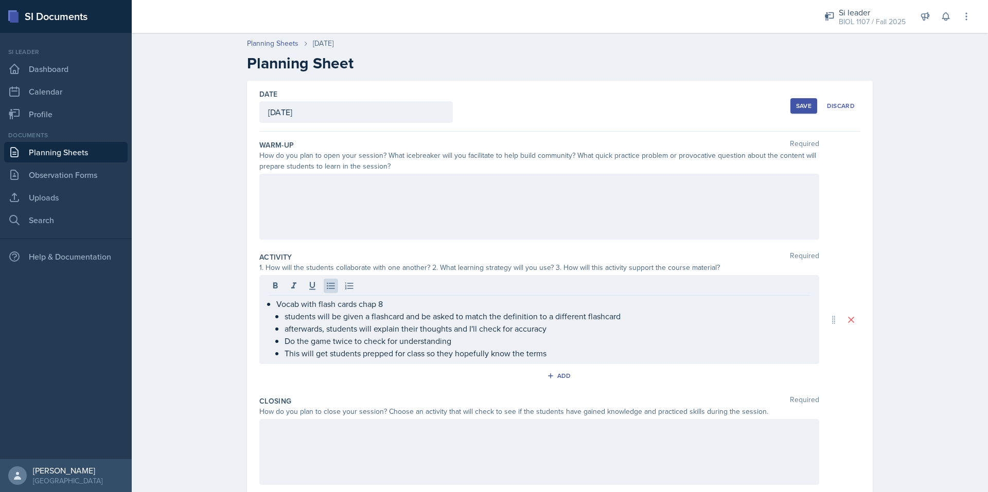
click at [562, 360] on div "Vocab with flash cards chap 8 students will be given a flashcard and be asked t…" at bounding box center [539, 319] width 560 height 89
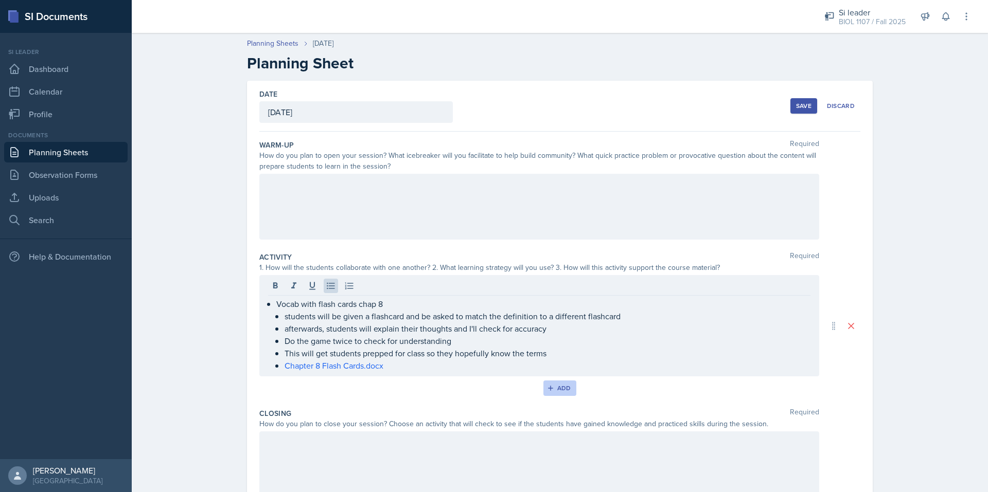
click at [551, 391] on div "Add" at bounding box center [560, 388] width 22 height 8
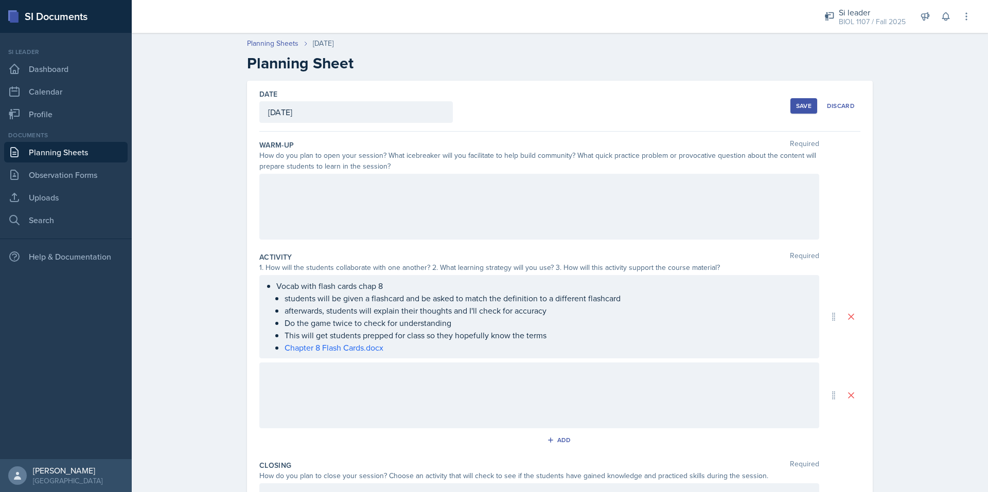
click at [374, 382] on div at bounding box center [539, 396] width 560 height 66
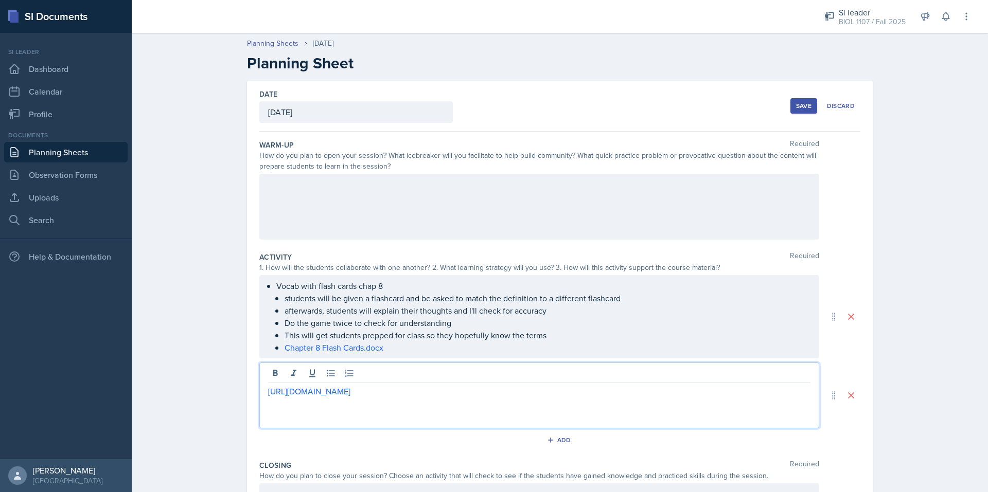
click at [263, 393] on div "[URL][DOMAIN_NAME]" at bounding box center [539, 396] width 560 height 66
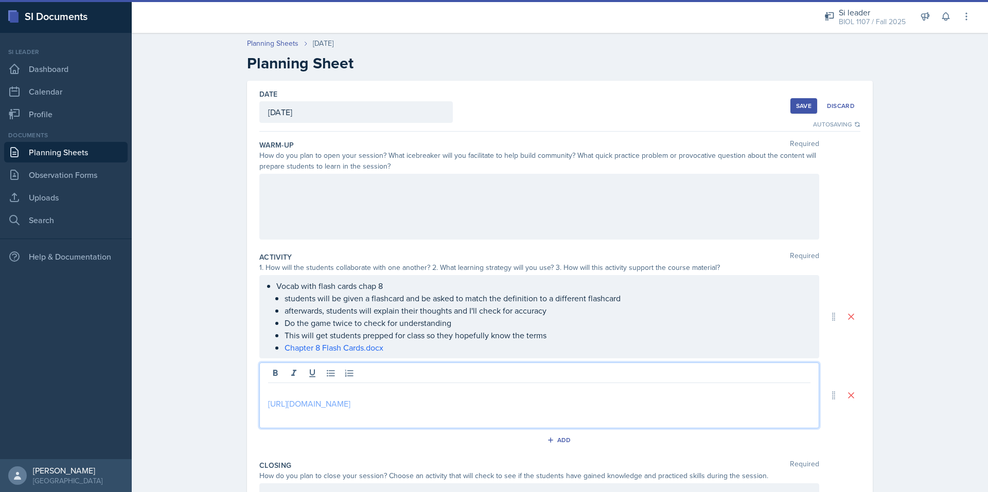
scroll to position [155, 0]
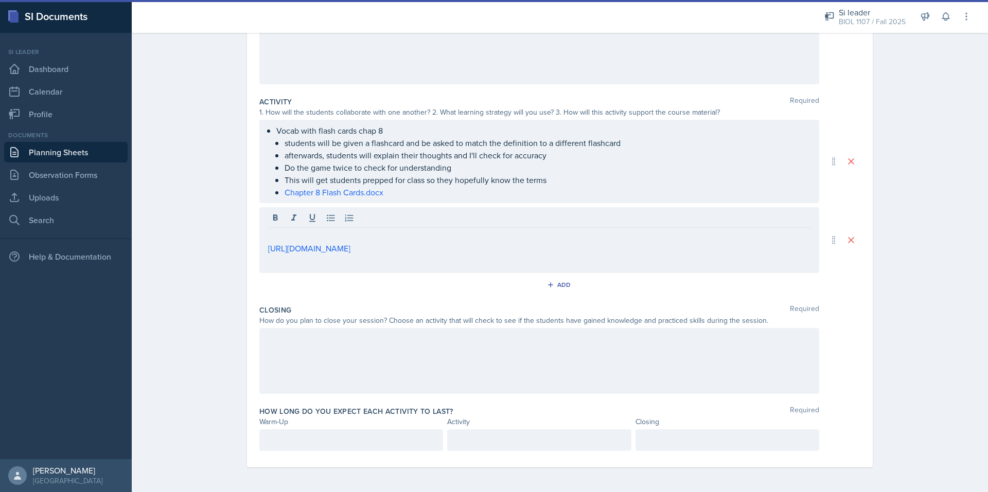
click at [420, 377] on div at bounding box center [539, 361] width 560 height 66
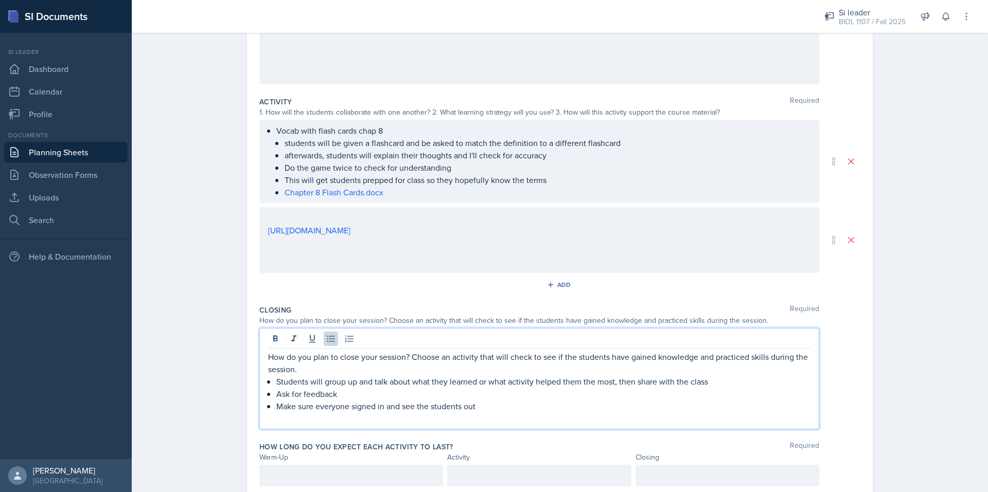
click at [337, 418] on p at bounding box center [539, 419] width 542 height 12
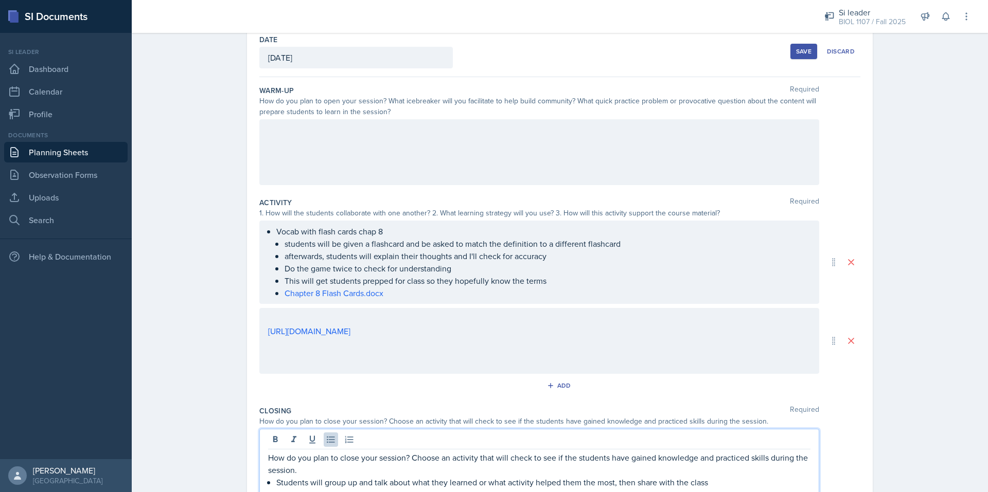
scroll to position [54, 0]
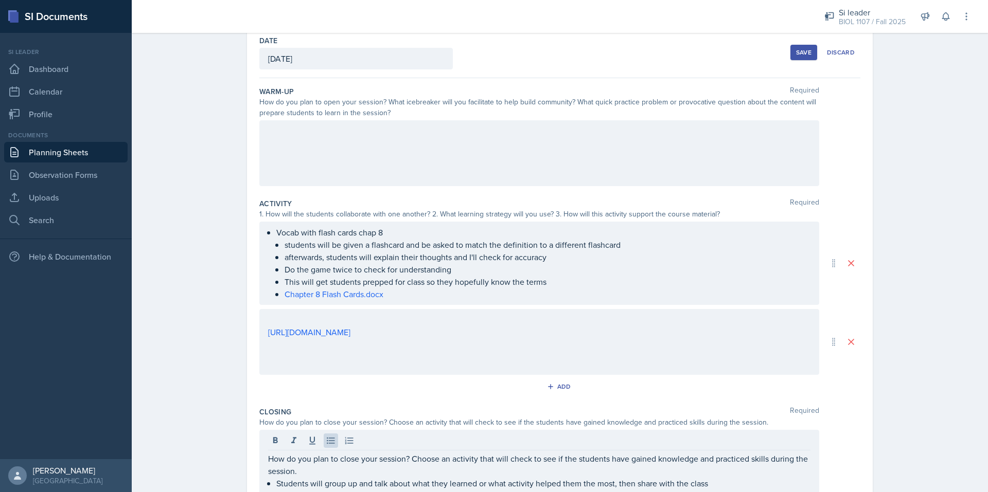
click at [381, 152] on div at bounding box center [539, 153] width 560 height 66
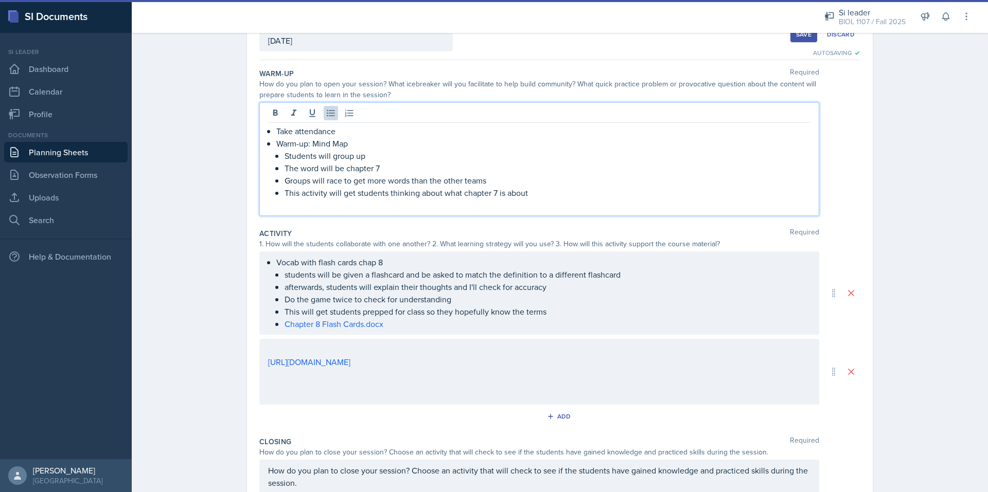
click at [328, 221] on div "Warm-Up Required How do you plan to open your session? What icebreaker will you…" at bounding box center [559, 144] width 601 height 160
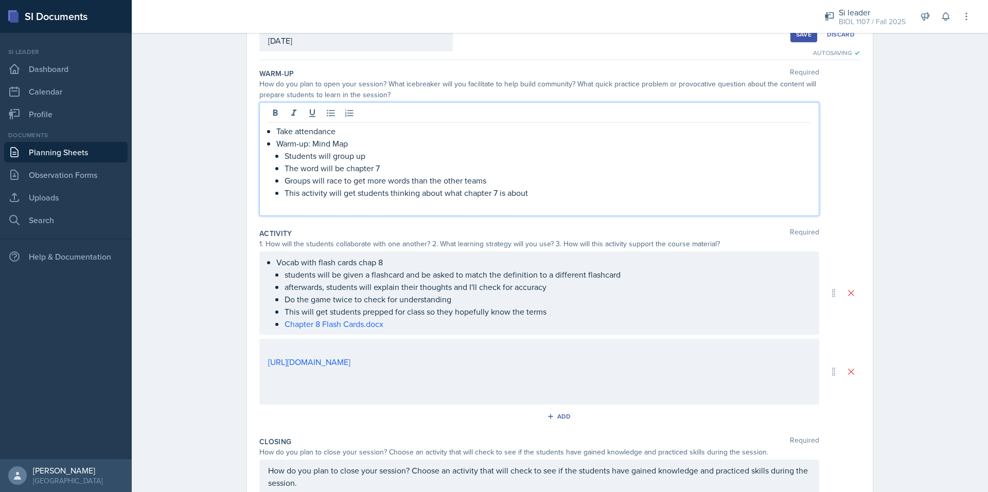
click at [288, 190] on div "Take attendance Warm-up: Mind Map Students will group up The word will be chapt…" at bounding box center [539, 168] width 542 height 86
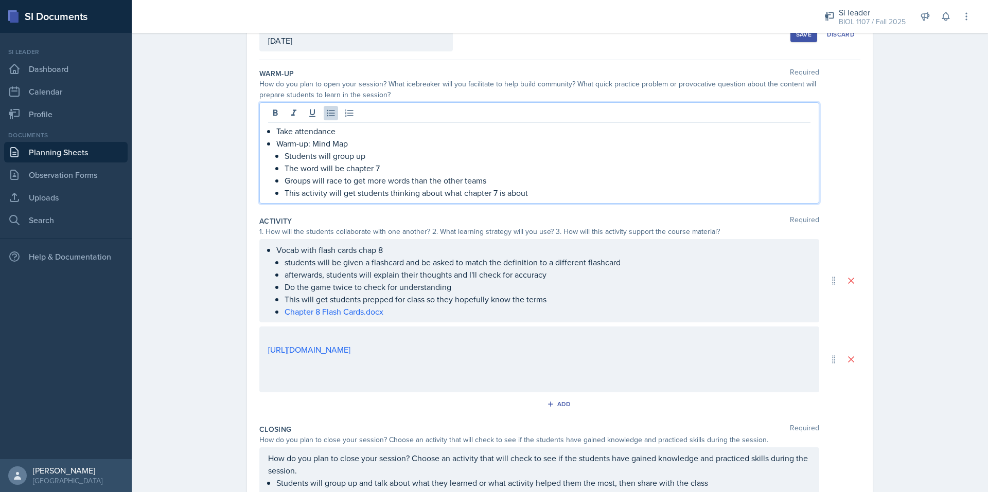
click at [494, 191] on p "This activity will get students thinking about what chapter 7 is about" at bounding box center [548, 193] width 526 height 12
click at [388, 167] on p "The word will be chapter 7" at bounding box center [548, 168] width 526 height 12
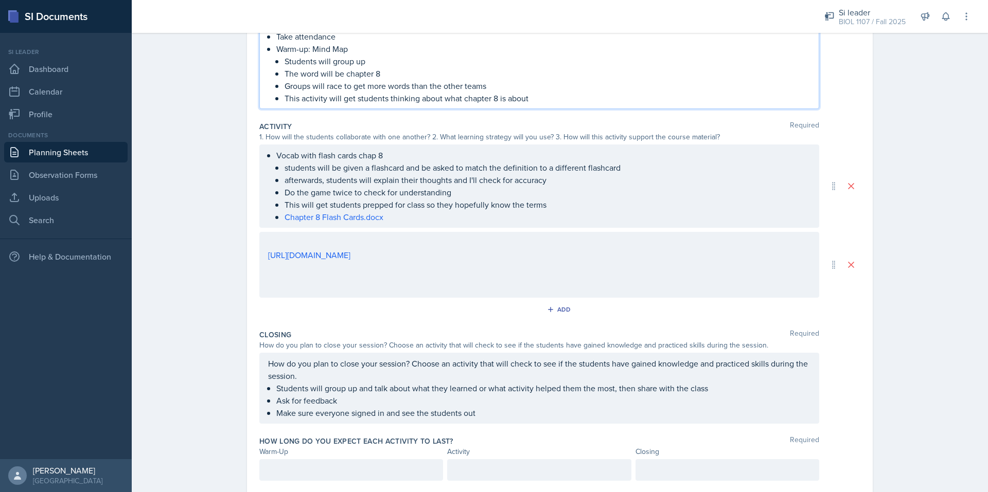
scroll to position [196, 0]
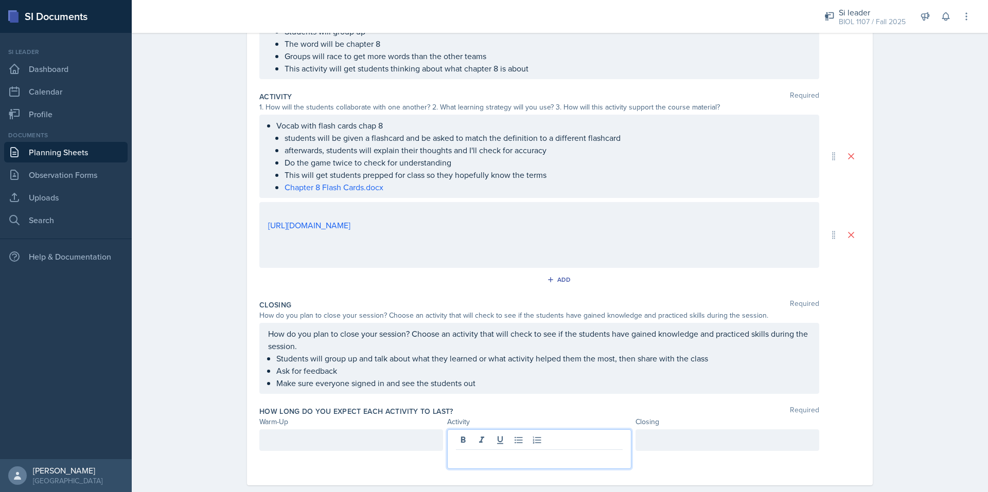
click at [527, 452] on p at bounding box center [539, 458] width 166 height 12
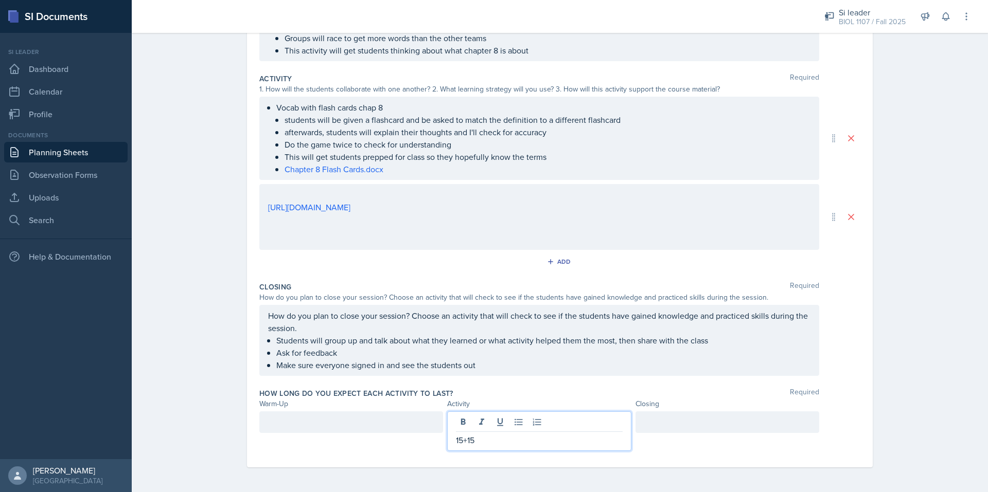
click at [361, 414] on div at bounding box center [351, 423] width 184 height 22
click at [655, 424] on div at bounding box center [727, 423] width 184 height 22
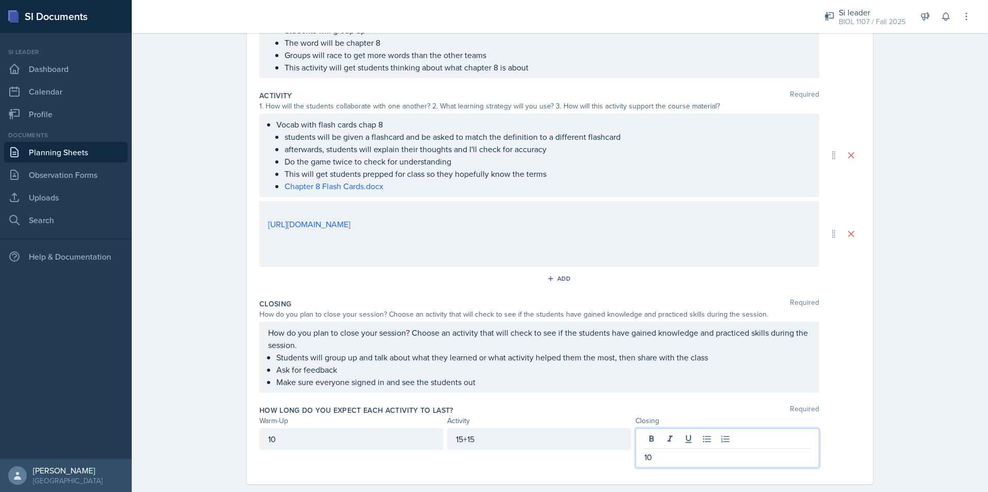
scroll to position [179, 0]
click at [900, 293] on div "Planning Sheets [DATE] Planning Sheet Date [DATE] [DATE] 31 1 2 3 4 5 6 7 8 9 1…" at bounding box center [560, 179] width 856 height 661
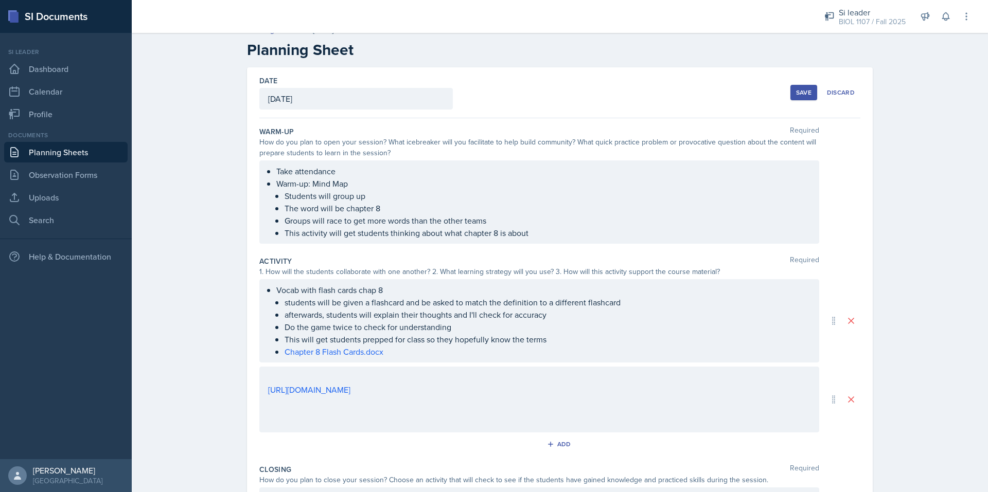
scroll to position [0, 0]
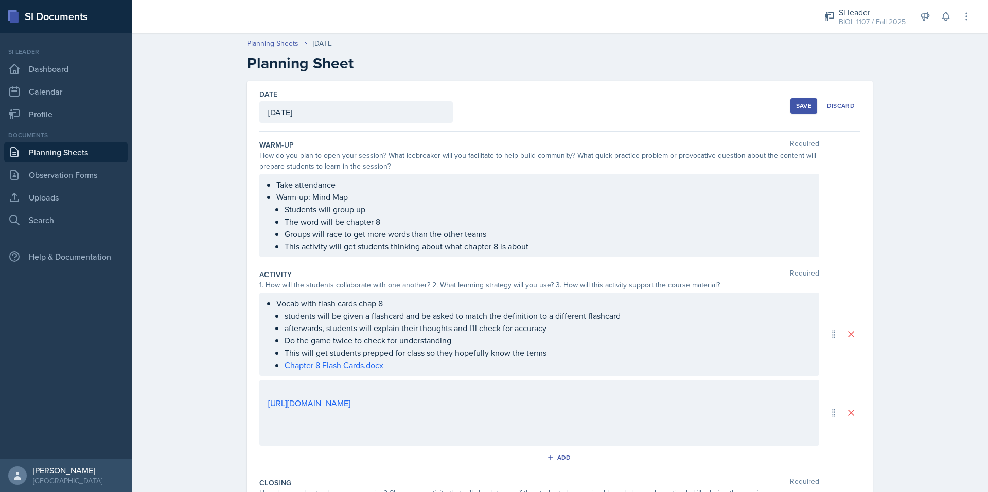
click at [287, 388] on div "[URL][DOMAIN_NAME]" at bounding box center [539, 413] width 560 height 66
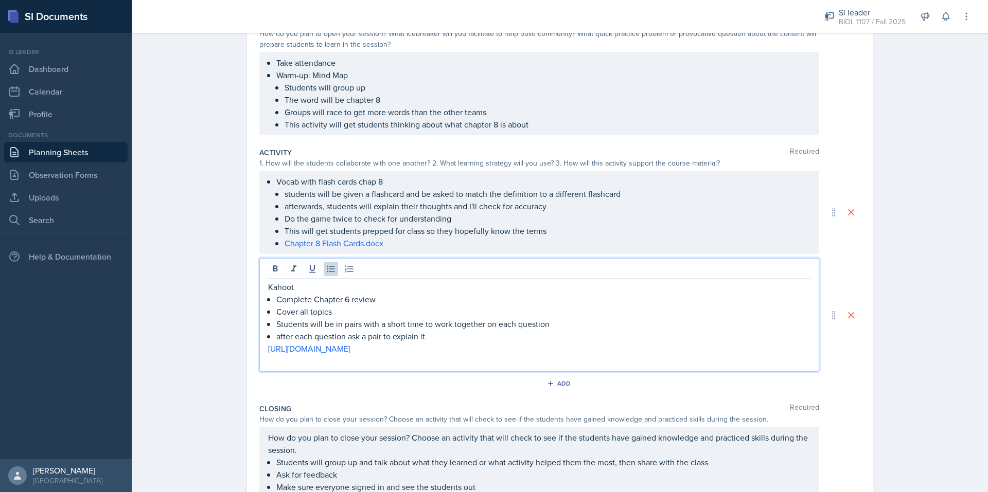
scroll to position [122, 0]
click at [350, 298] on p "Complete Chapter 6 review" at bounding box center [543, 299] width 534 height 12
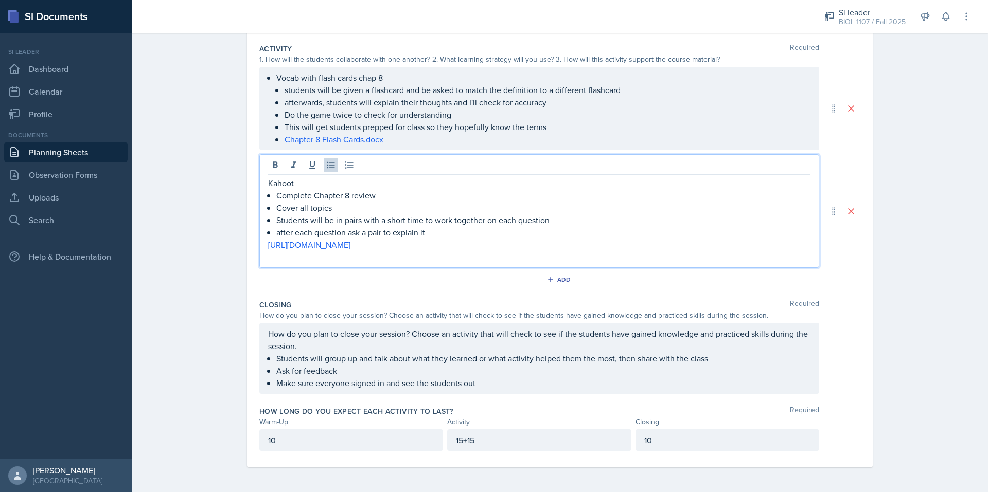
click at [387, 257] on p at bounding box center [539, 257] width 542 height 12
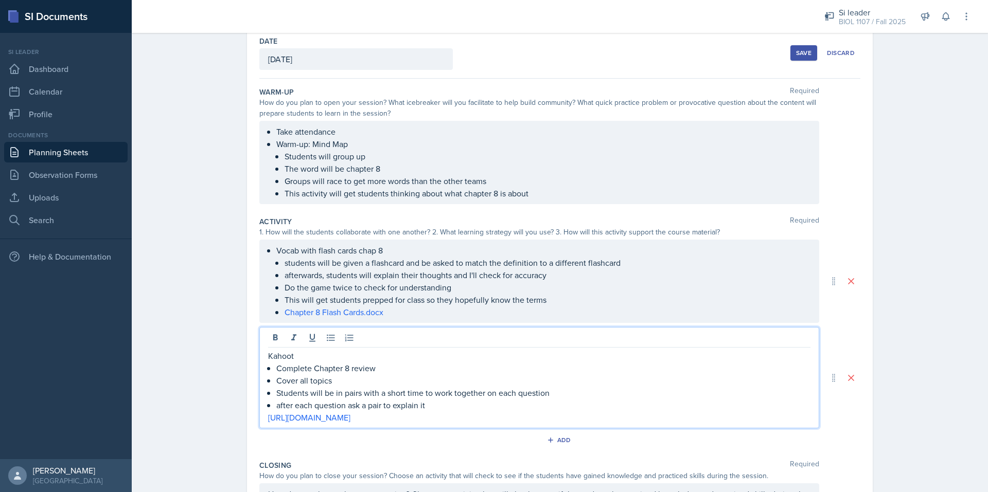
scroll to position [0, 0]
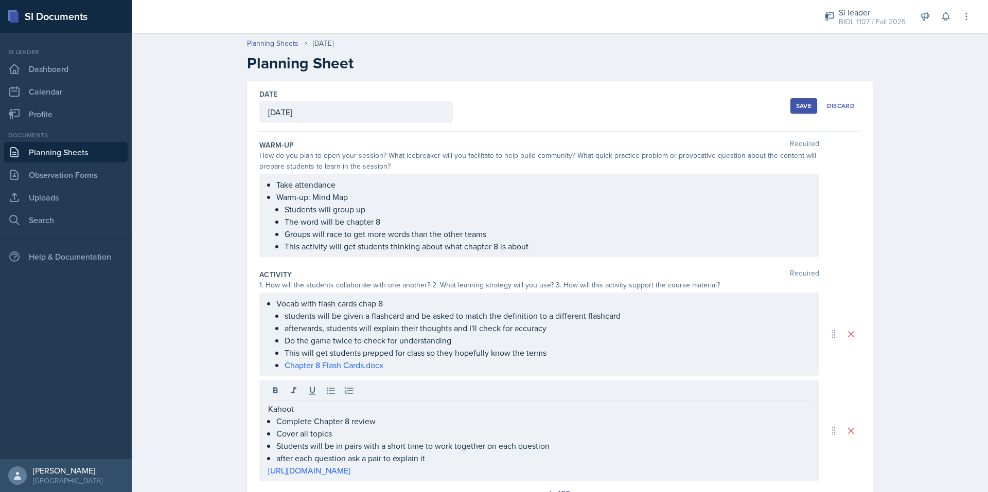
click at [801, 102] on div "Save" at bounding box center [803, 106] width 15 height 8
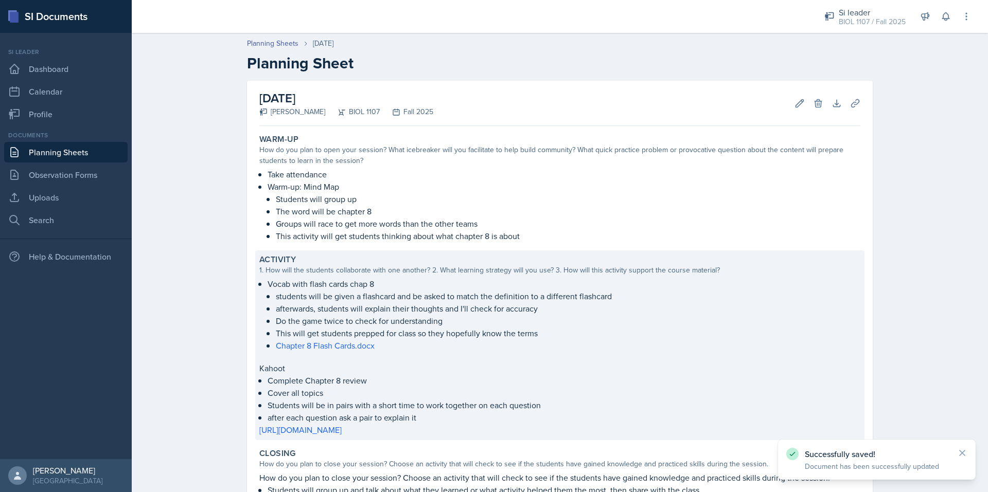
scroll to position [148, 0]
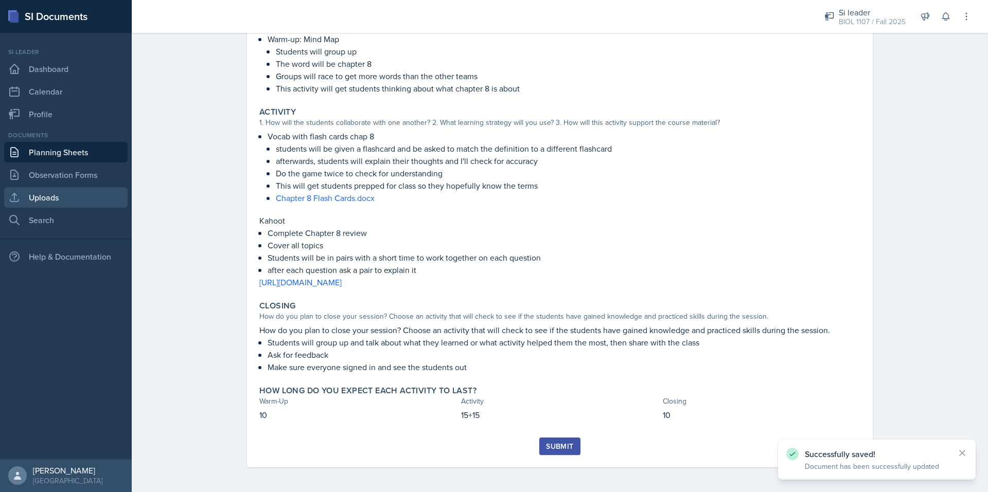
click at [85, 198] on link "Uploads" at bounding box center [65, 197] width 123 height 21
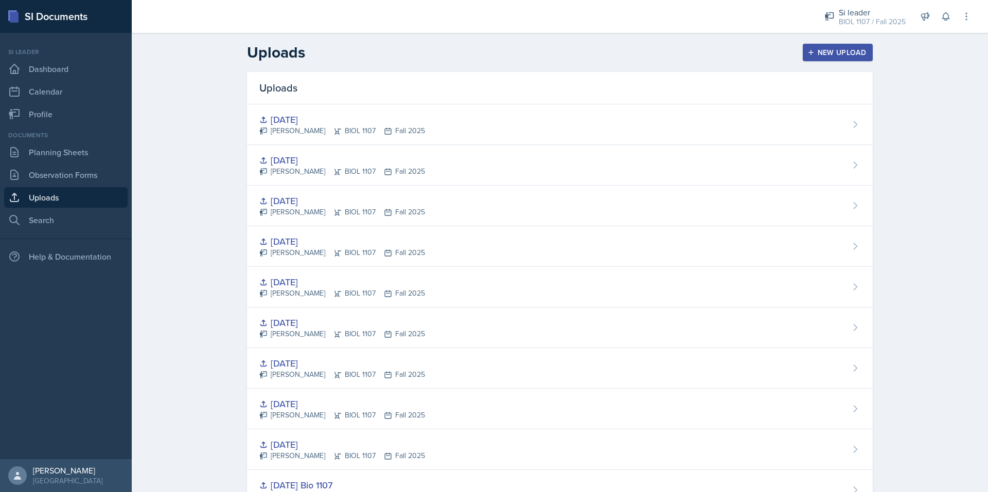
click at [807, 53] on icon "button" at bounding box center [810, 52] width 7 height 7
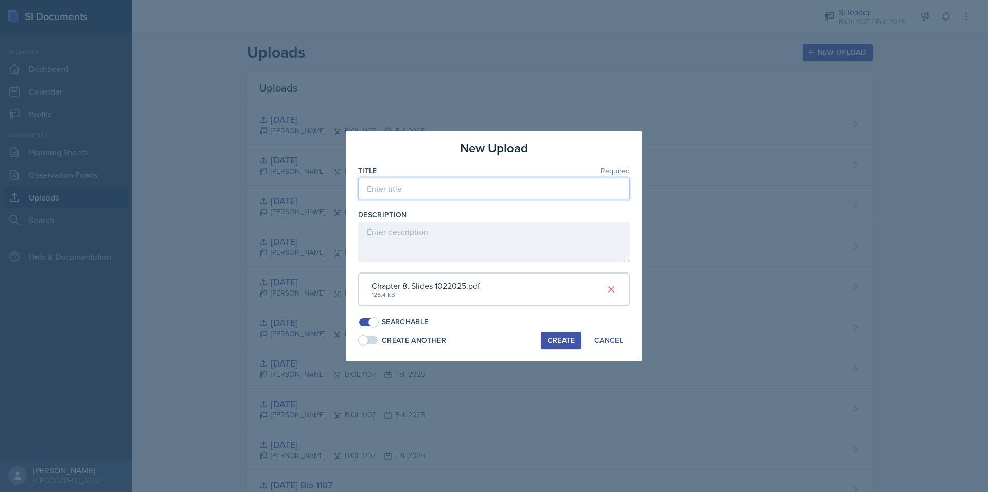
click at [432, 198] on input at bounding box center [494, 189] width 272 height 22
type input "[DATE]"
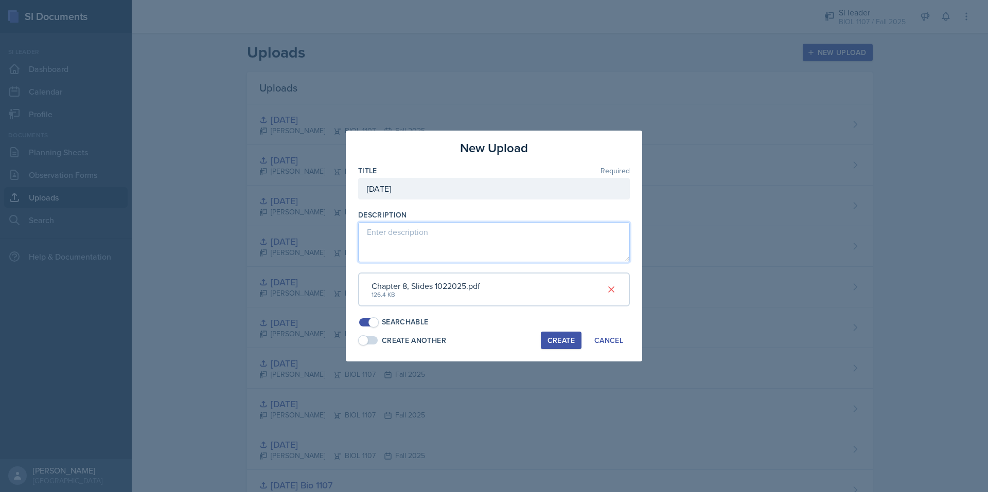
click at [405, 237] on textarea at bounding box center [494, 242] width 272 height 40
type textarea "Chap 8"
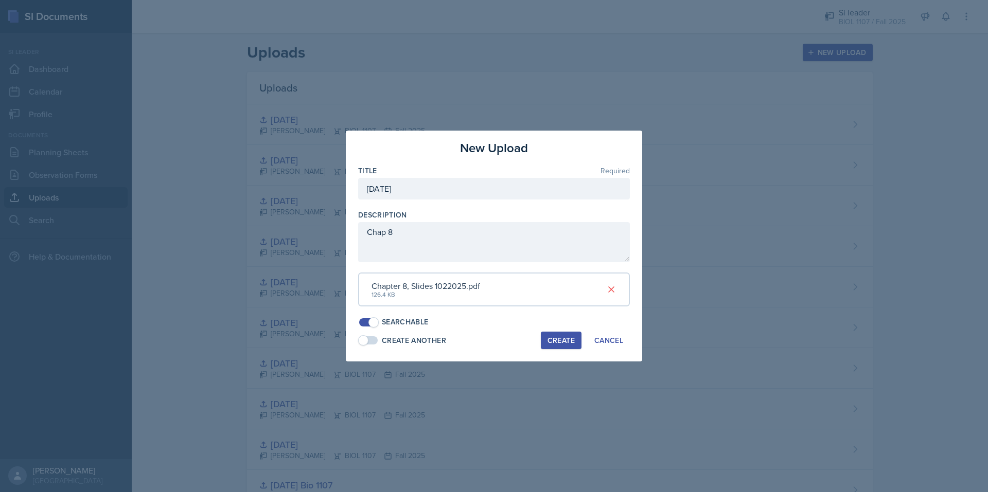
click at [554, 340] on div "Create" at bounding box center [560, 340] width 27 height 8
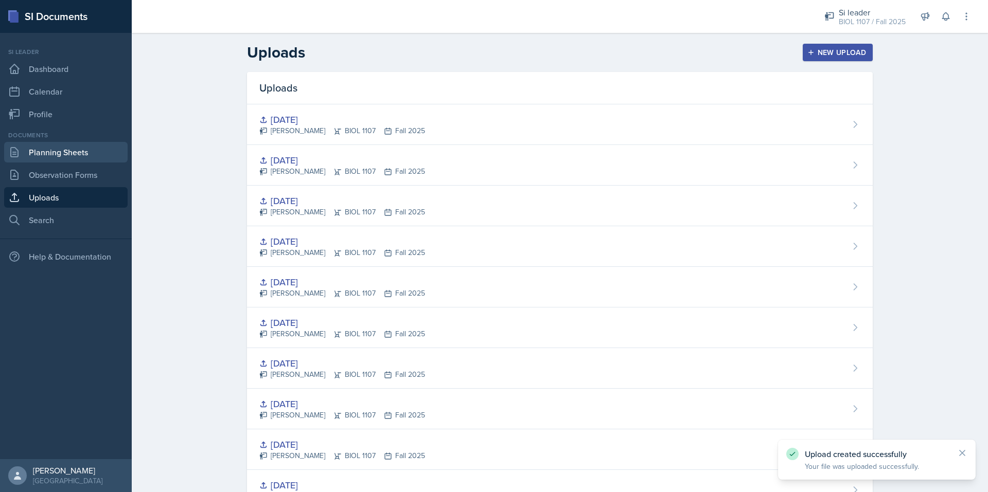
click at [73, 146] on link "Planning Sheets" at bounding box center [65, 152] width 123 height 21
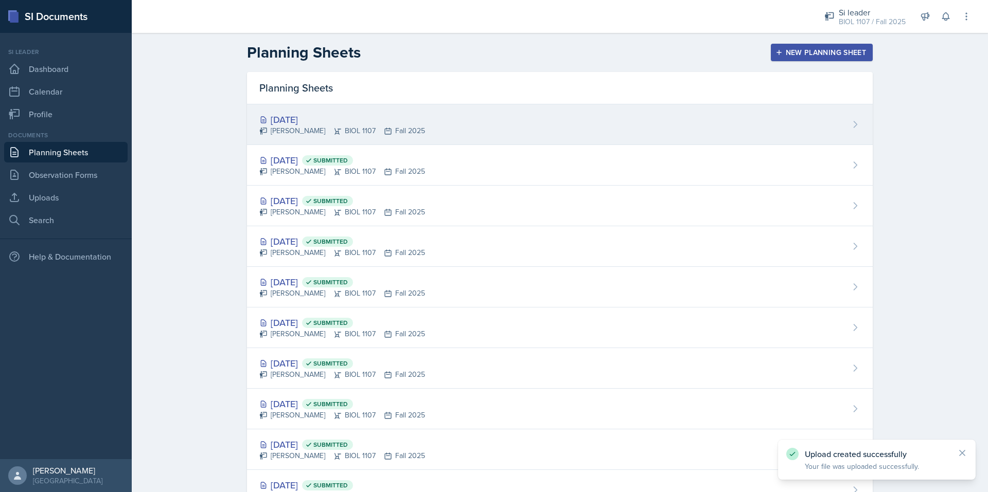
click at [486, 119] on div "[DATE] [PERSON_NAME] BIOL 1107 Fall 2025" at bounding box center [560, 124] width 626 height 41
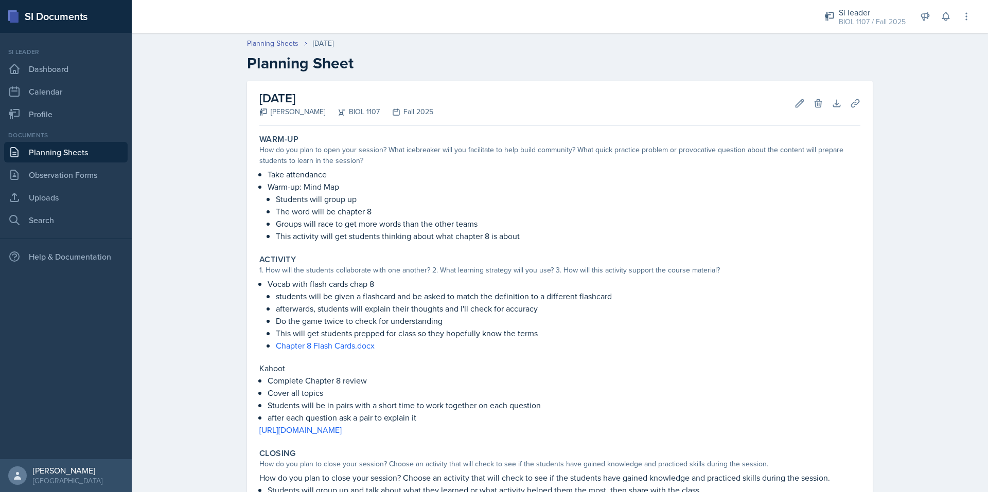
click at [848, 94] on div "[DATE] [PERSON_NAME] BIOL 1107 Fall 2025 Edit Delete Download Uploads Autosaving" at bounding box center [559, 103] width 601 height 45
click at [850, 99] on icon at bounding box center [855, 103] width 10 height 10
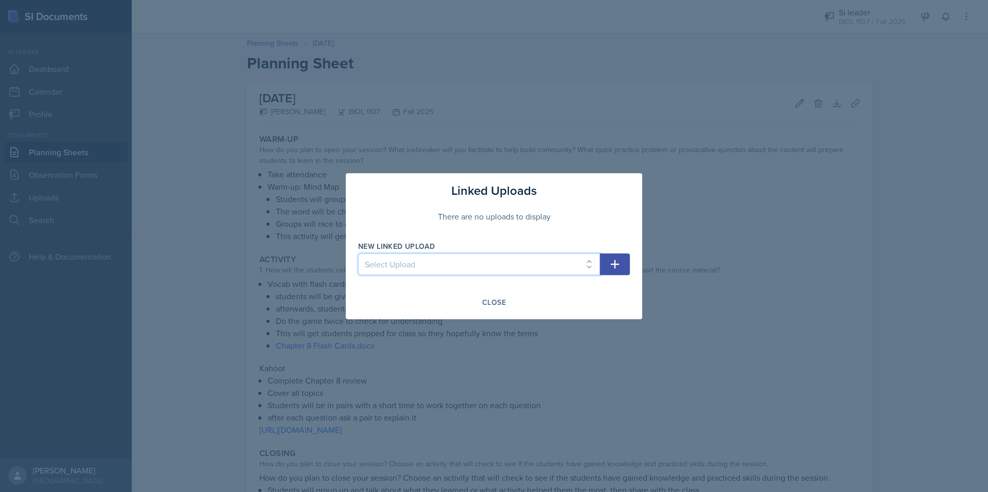
click at [485, 257] on select "Select Upload [DATE] Bio 1107 [DATE] Bio 1107 [DATE] [DATE] [DATE] [DATE] [DATE…" at bounding box center [479, 265] width 242 height 22
select select "365f62e2-26d2-4b10-a14e-3f3a45e176d4"
click at [358, 254] on select "Select Upload [DATE] Bio 1107 [DATE] Bio 1107 [DATE] [DATE] [DATE] [DATE] [DATE…" at bounding box center [479, 265] width 242 height 22
click at [616, 264] on icon "button" at bounding box center [615, 264] width 9 height 9
select select
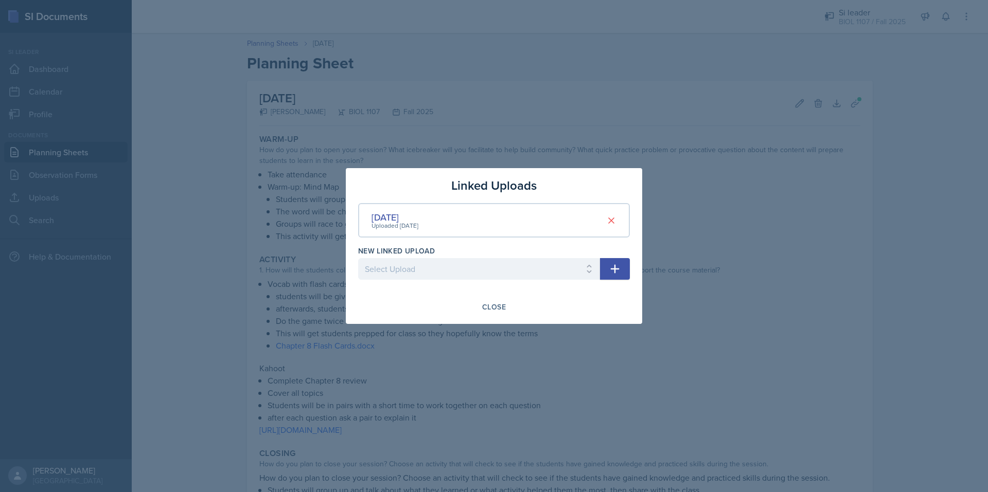
click at [500, 298] on div "Linked Uploads [DATE] Uploaded [DATE] New Linked Upload Select Upload [DATE] Bi…" at bounding box center [494, 246] width 296 height 156
click at [492, 305] on div "Close" at bounding box center [494, 307] width 24 height 8
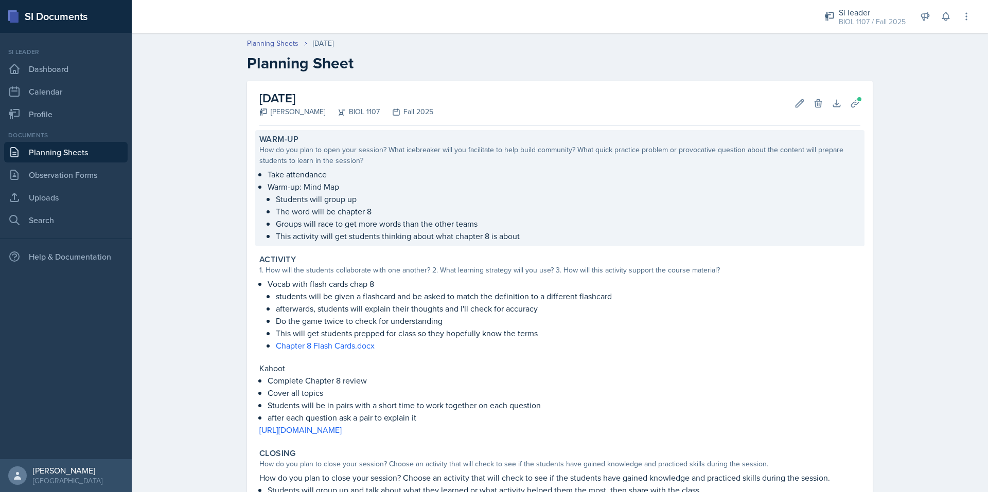
scroll to position [1, 0]
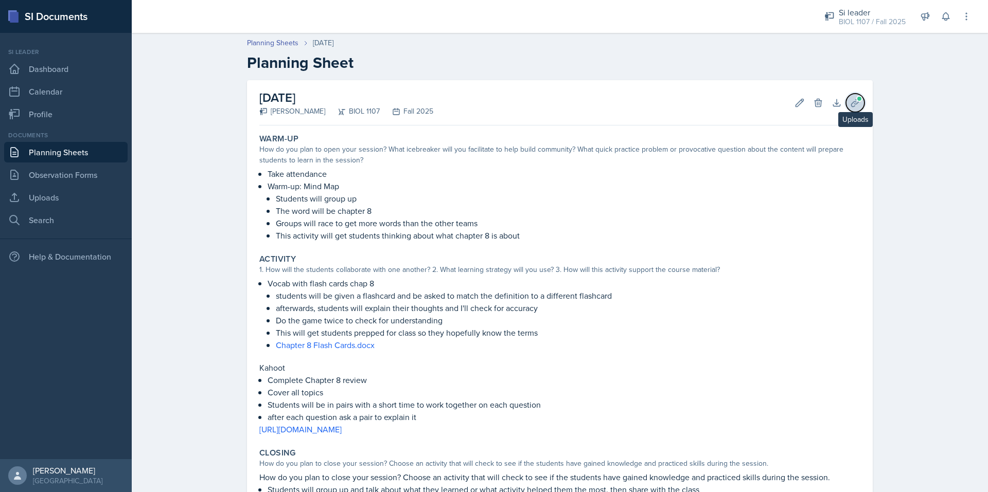
click at [852, 106] on icon at bounding box center [855, 103] width 10 height 10
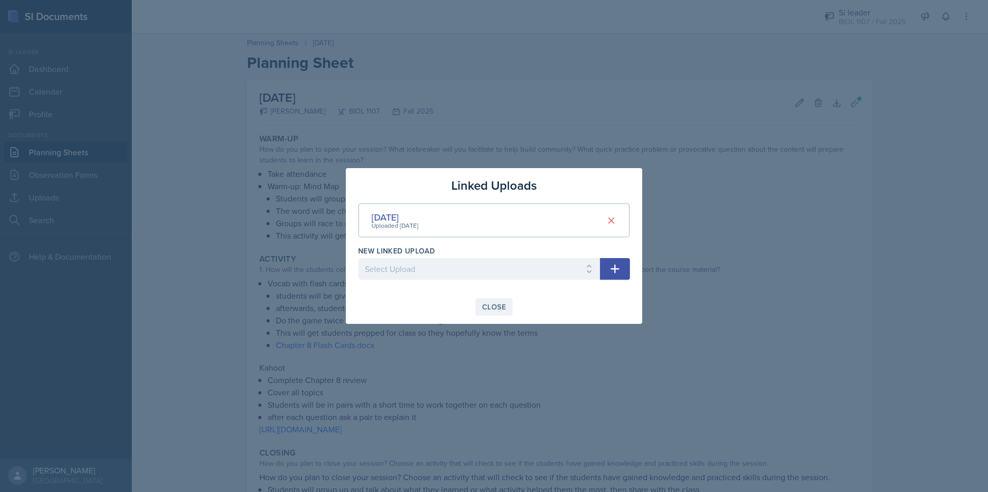
click at [489, 303] on div "Close" at bounding box center [494, 307] width 24 height 8
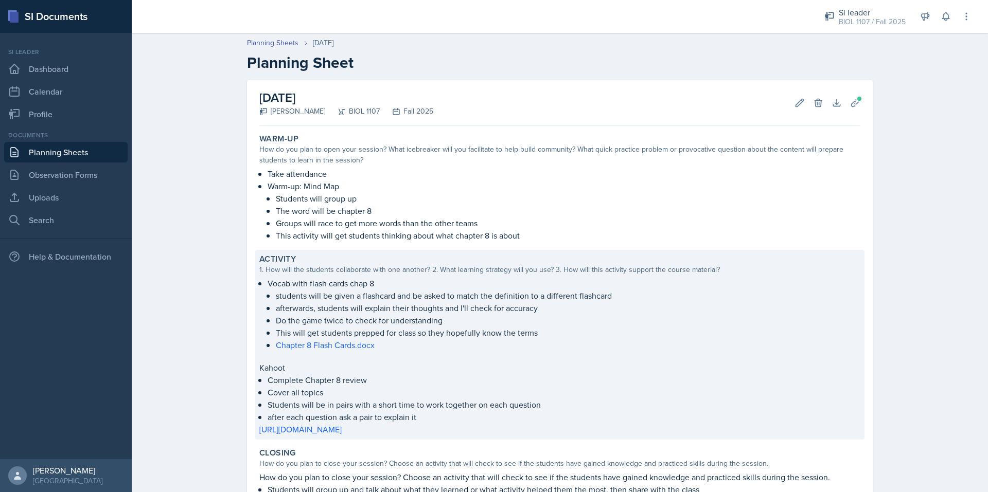
scroll to position [148, 0]
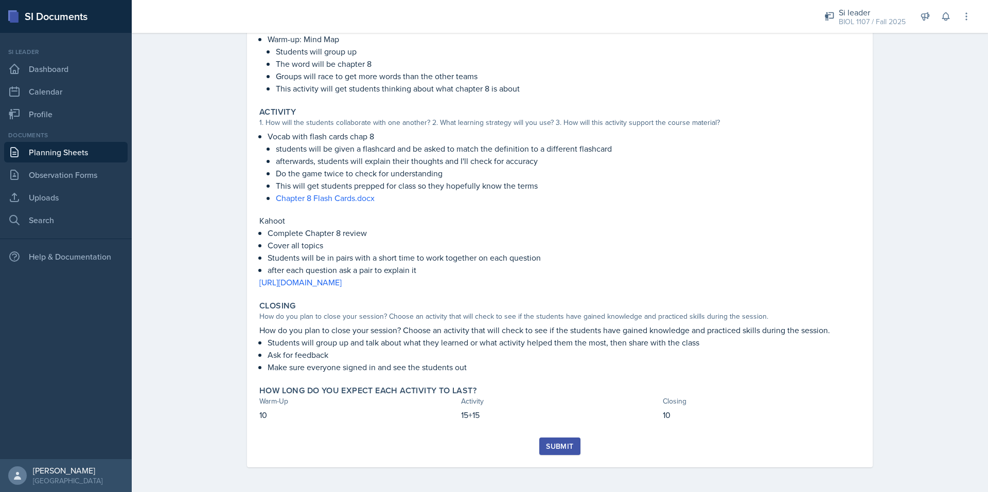
click at [552, 446] on div "Submit" at bounding box center [559, 446] width 27 height 8
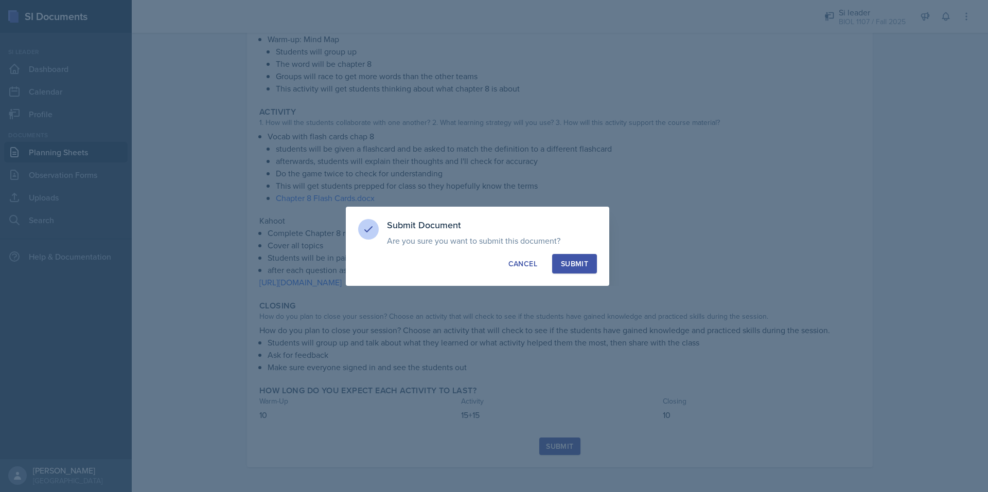
click at [568, 266] on div "Submit" at bounding box center [574, 264] width 27 height 10
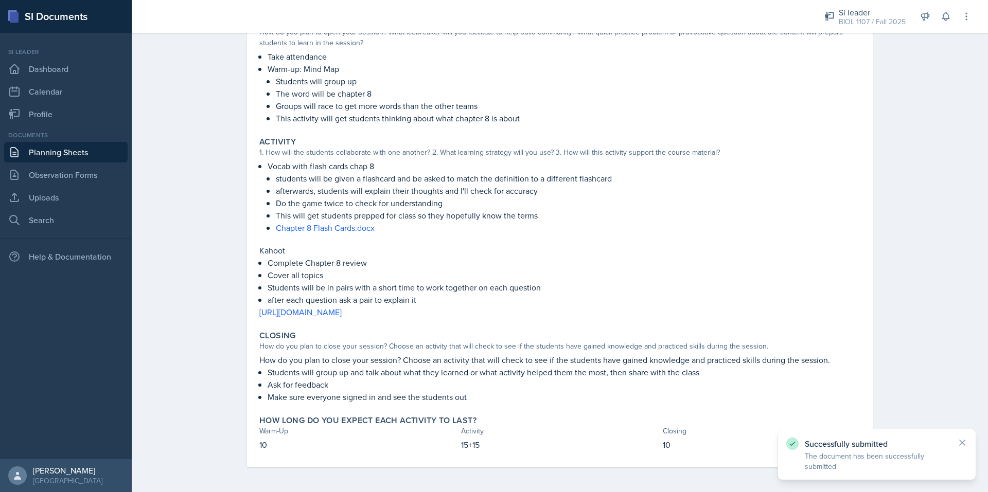
scroll to position [118, 0]
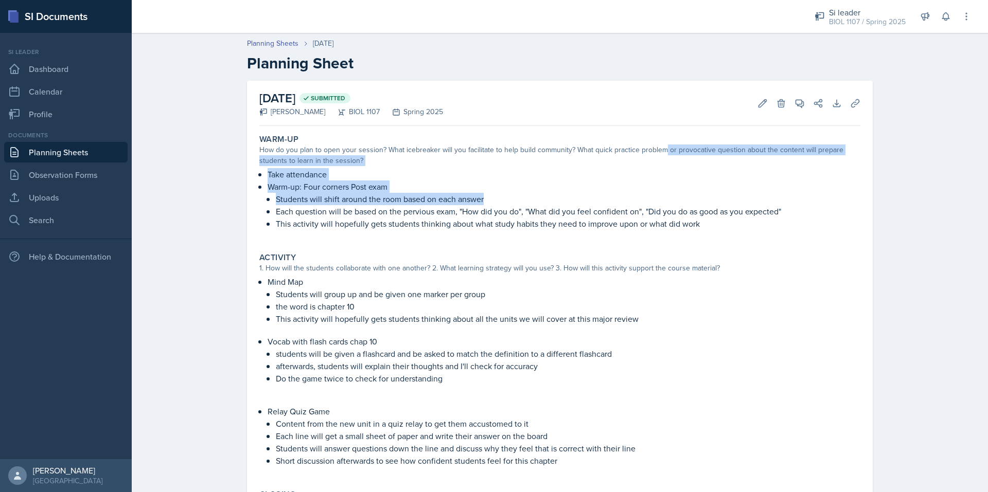
drag, startPoint x: 605, startPoint y: 200, endPoint x: 656, endPoint y: 153, distance: 69.2
click at [656, 153] on div "Warm-Up How do you plan to open your session? What icebreaker will you facilita…" at bounding box center [559, 187] width 609 height 114
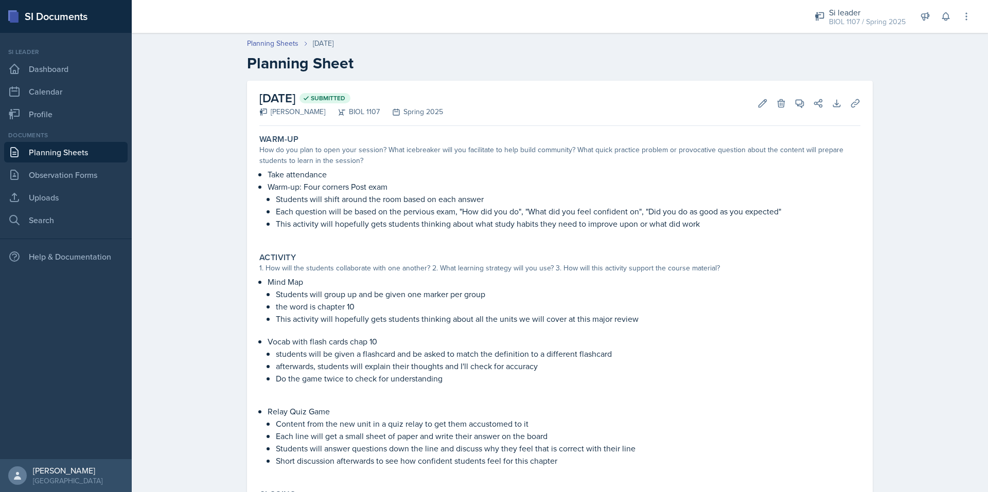
click at [620, 96] on div "[DATE] Submitted [PERSON_NAME] BIOL 1107 Spring 2025 Edit Delete View Comments …" at bounding box center [559, 103] width 601 height 45
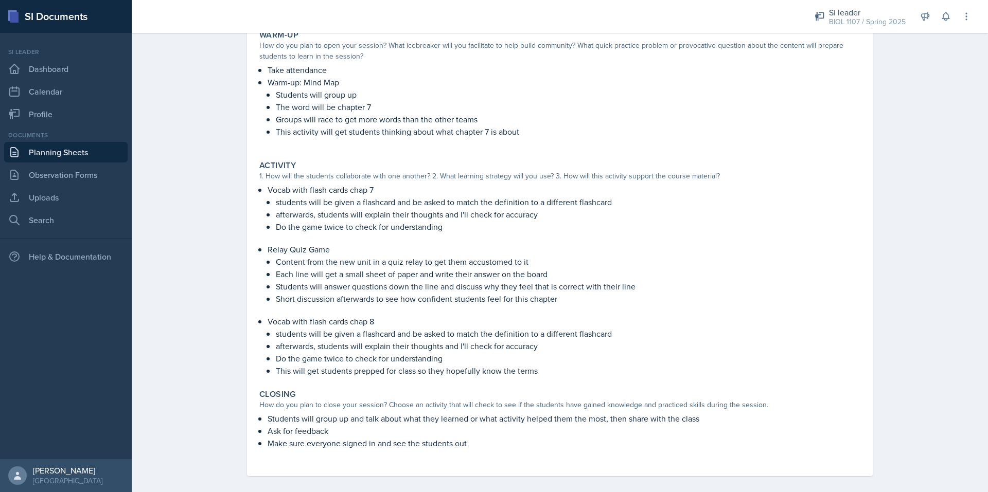
scroll to position [113, 0]
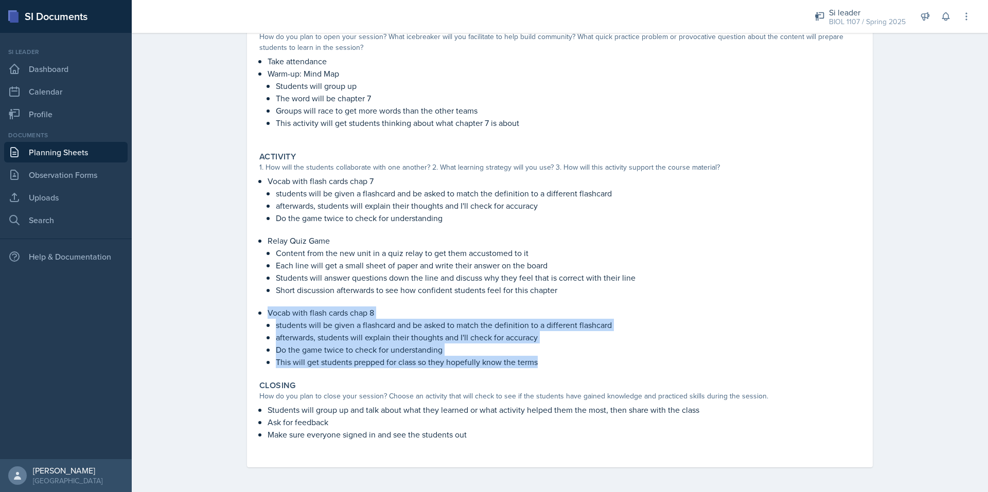
drag, startPoint x: 536, startPoint y: 359, endPoint x: 264, endPoint y: 312, distance: 275.6
click at [268, 312] on li "Vocab with flash cards chap 8 students will be given a flashcard and be asked t…" at bounding box center [564, 338] width 593 height 62
copy li "Vocab with flash cards chap 8 students will be given a flashcard and be asked t…"
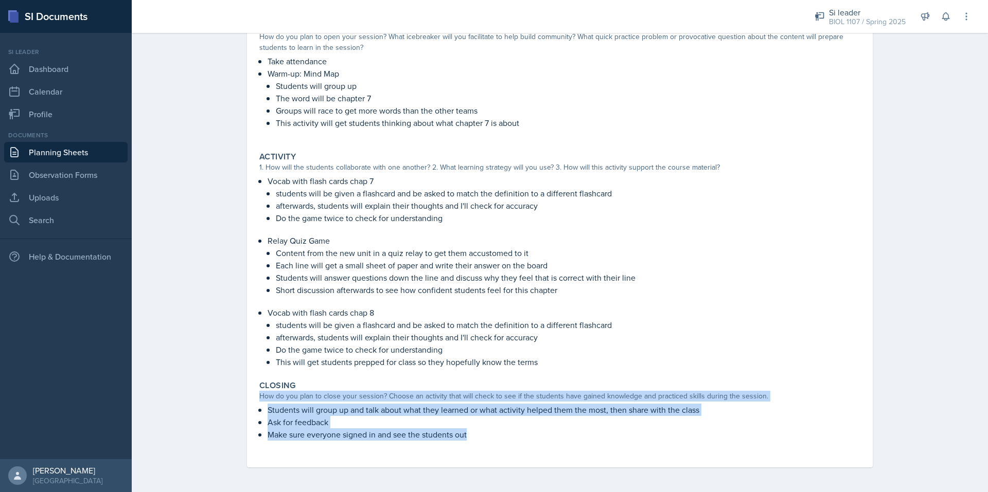
drag, startPoint x: 493, startPoint y: 443, endPoint x: 244, endPoint y: 395, distance: 253.7
click at [247, 395] on div "February 25th, 2025 Submitted Simas Simokaitis BIOL 1107 Spring 2025 Edit Delet…" at bounding box center [560, 218] width 626 height 500
copy div "How do you plan to close your session? Choose an activity that will check to se…"
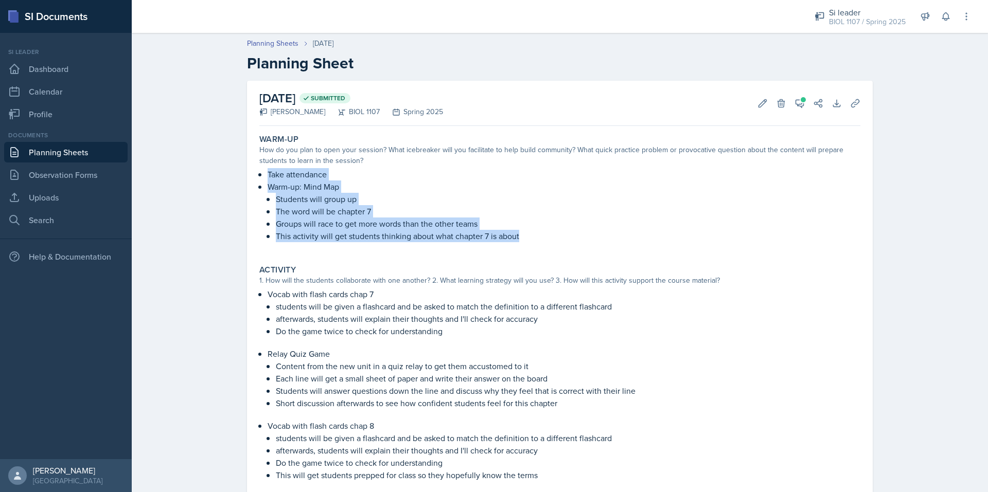
drag, startPoint x: 521, startPoint y: 236, endPoint x: 254, endPoint y: 173, distance: 274.8
click at [259, 173] on div "Take attendance Warm-up: Mind Map Students will group up The word will be chapt…" at bounding box center [559, 210] width 601 height 84
copy div "Take attendance Warm-up: Mind Map Students will group up The word will be chapt…"
click at [41, 154] on link "Planning Sheets" at bounding box center [65, 152] width 123 height 21
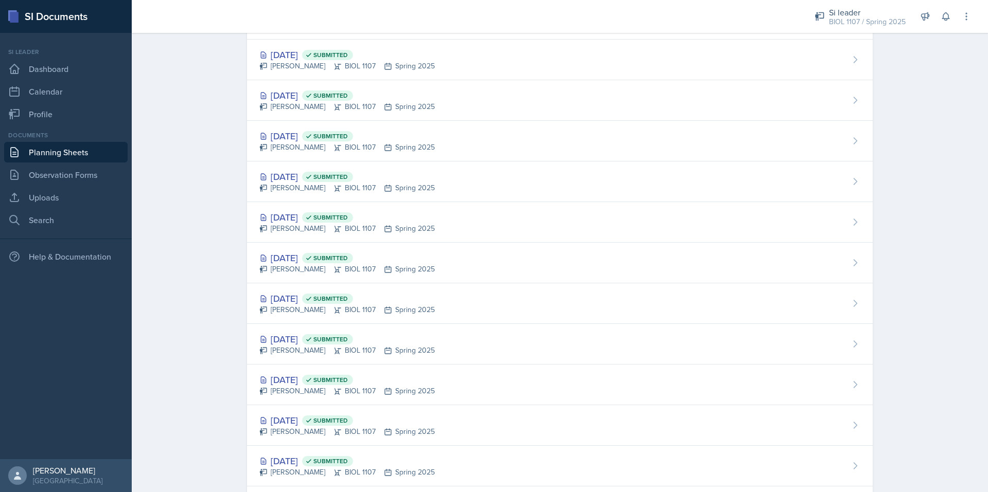
scroll to position [717, 0]
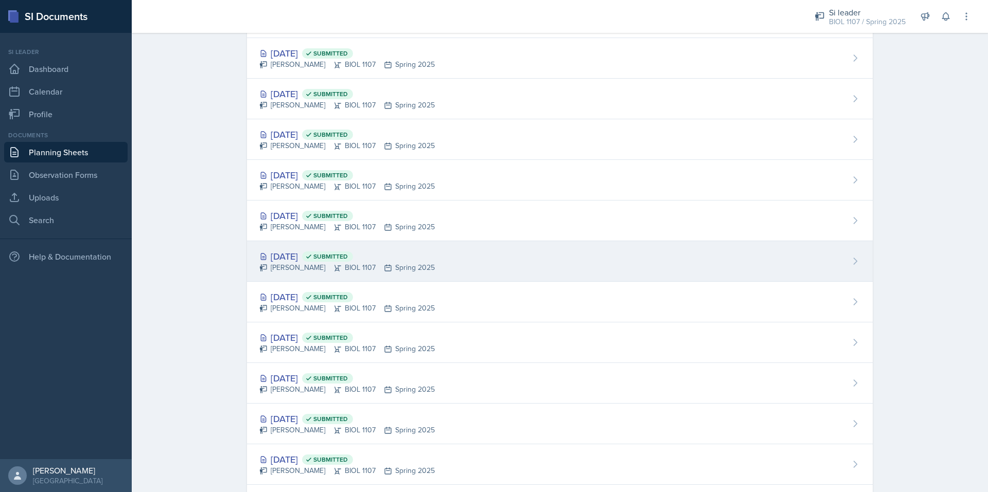
click at [308, 253] on div "Feb 20th, 2025 Submitted" at bounding box center [346, 257] width 175 height 14
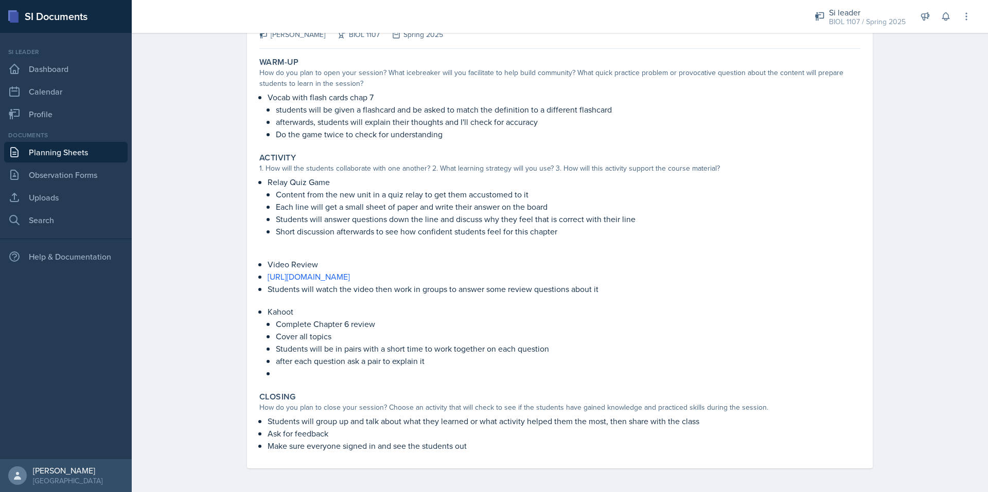
scroll to position [78, 0]
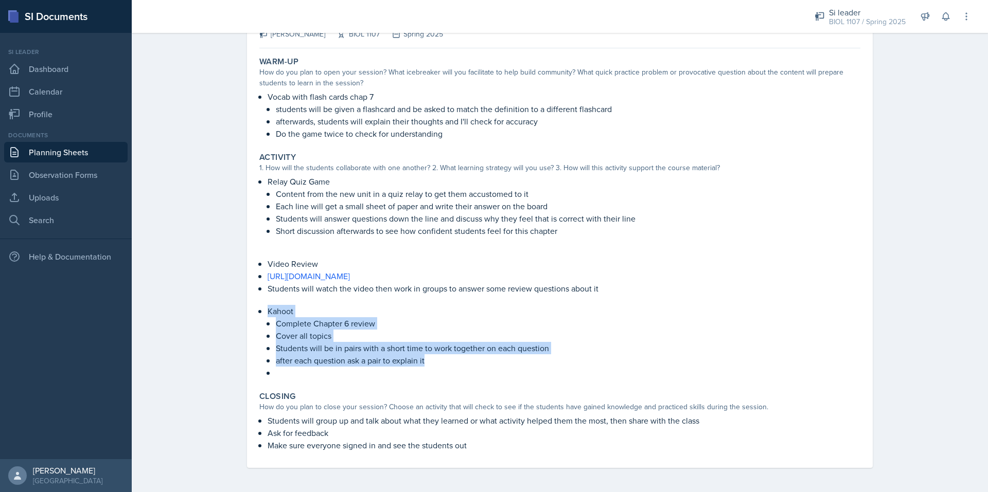
drag, startPoint x: 430, startPoint y: 358, endPoint x: 263, endPoint y: 311, distance: 172.8
click at [268, 311] on li "Kahoot Complete Chapter 6 review Cover all topics Students will be in pairs wit…" at bounding box center [564, 342] width 593 height 74
copy li "Kahoot Complete Chapter 6 review Cover all topics Students will be in pairs wit…"
